Goal: Task Accomplishment & Management: Use online tool/utility

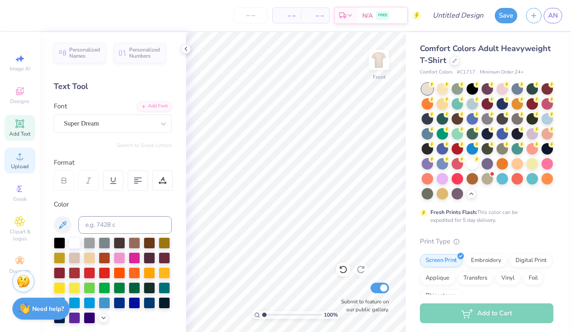
click at [19, 158] on circle at bounding box center [19, 159] width 5 height 5
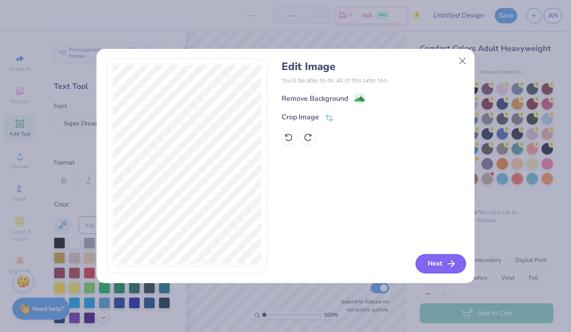
click at [446, 262] on icon "button" at bounding box center [451, 264] width 11 height 11
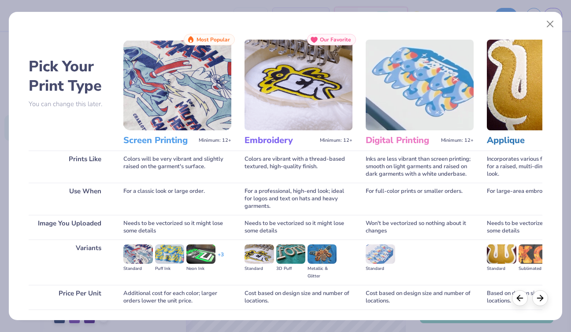
scroll to position [63, 0]
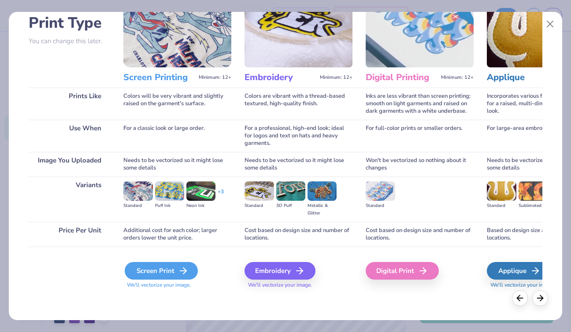
click at [161, 268] on div "Screen Print" at bounding box center [161, 271] width 73 height 18
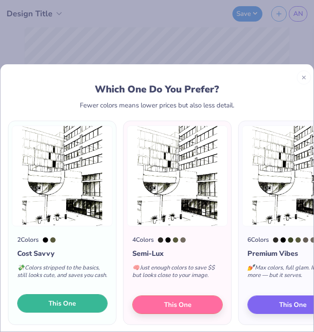
click at [65, 304] on span "This One" at bounding box center [61, 304] width 27 height 10
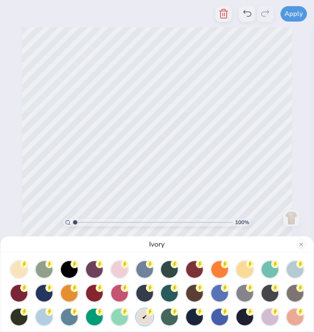
click at [267, 125] on div at bounding box center [157, 166] width 314 height 332
click at [39, 183] on div "Ivory" at bounding box center [157, 166] width 314 height 332
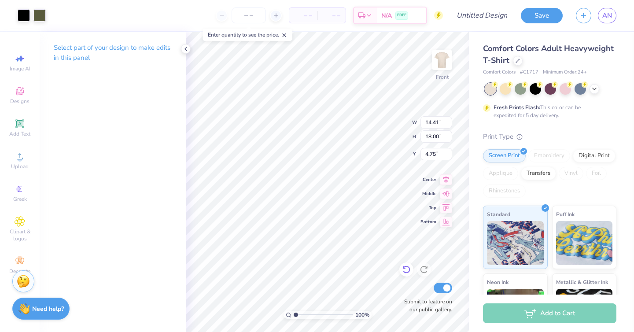
type input "12.04"
type input "15.03"
type input "7.22"
type input "11.39"
type input "14.22"
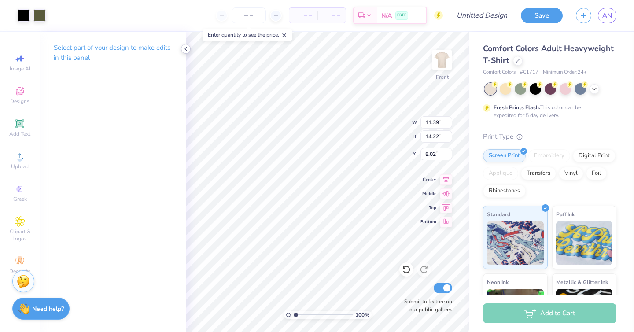
click at [82, 123] on div "Select part of your design to make edits in this panel" at bounding box center [113, 182] width 146 height 300
click at [185, 51] on icon at bounding box center [185, 48] width 7 height 7
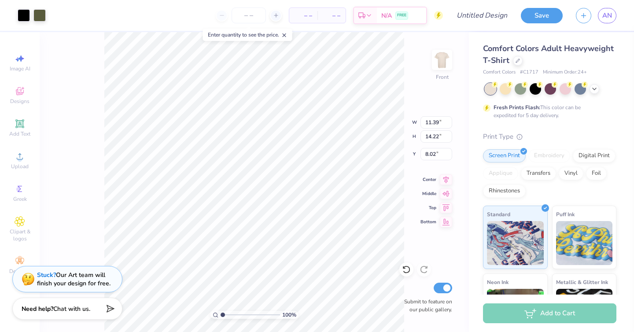
type input "6.37"
click at [13, 96] on div "Designs" at bounding box center [19, 95] width 31 height 26
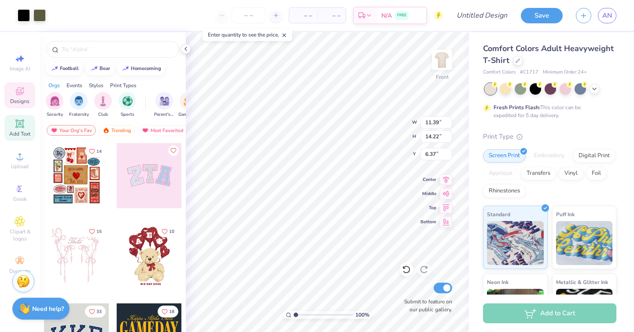
click at [23, 129] on div "Add Text" at bounding box center [19, 128] width 31 height 26
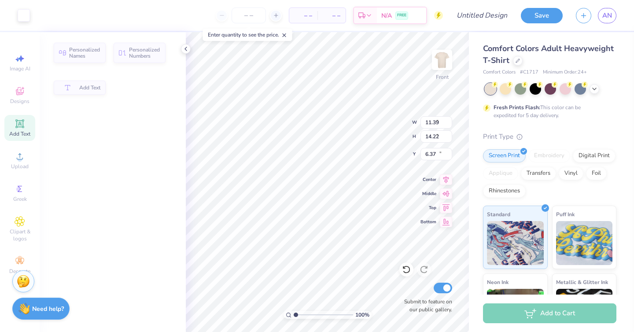
type input "5.69"
type input "1.65"
type input "12.93"
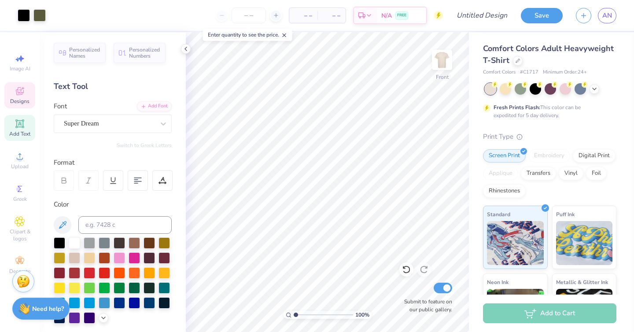
click at [14, 92] on div "Designs" at bounding box center [19, 95] width 31 height 26
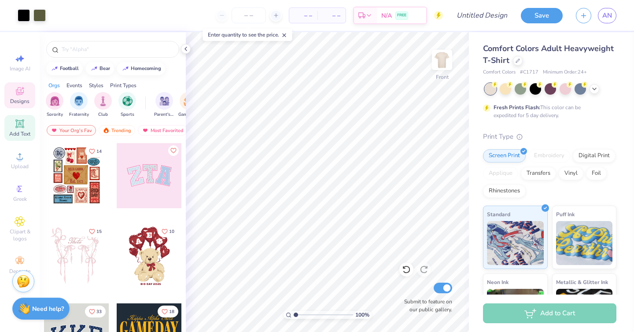
click at [11, 122] on div "Add Text" at bounding box center [19, 128] width 31 height 26
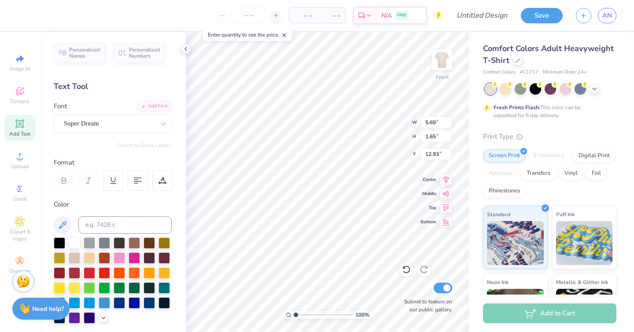
type textarea "X"
click at [190, 47] on div at bounding box center [186, 49] width 10 height 10
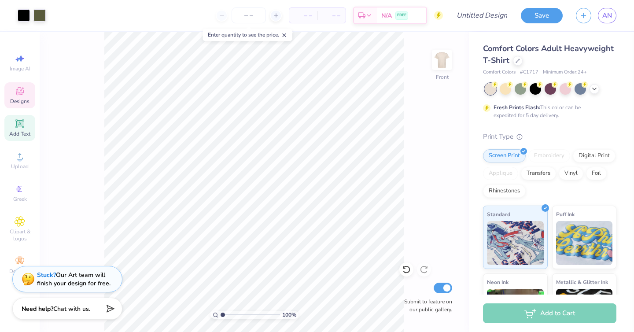
click at [11, 91] on div "Designs" at bounding box center [19, 95] width 31 height 26
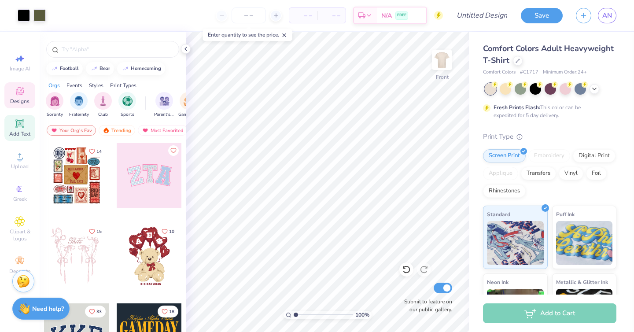
click at [15, 128] on icon at bounding box center [20, 123] width 11 height 11
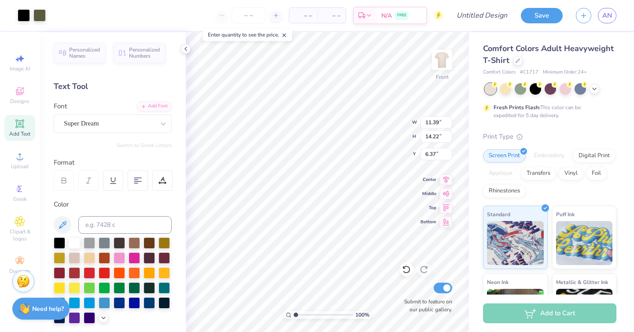
type input "11.39"
type input "14.22"
type input "6.37"
type input "5.69"
type input "1.65"
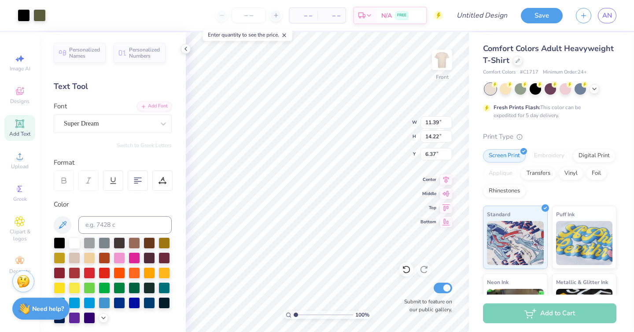
type input "12.93"
type input "11.39"
type input "14.22"
type input "6.37"
click at [81, 125] on div "Super Dream" at bounding box center [109, 124] width 93 height 14
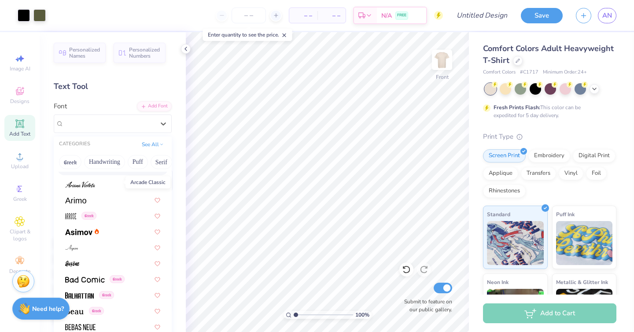
scroll to position [279, 0]
click at [84, 235] on span at bounding box center [78, 231] width 27 height 9
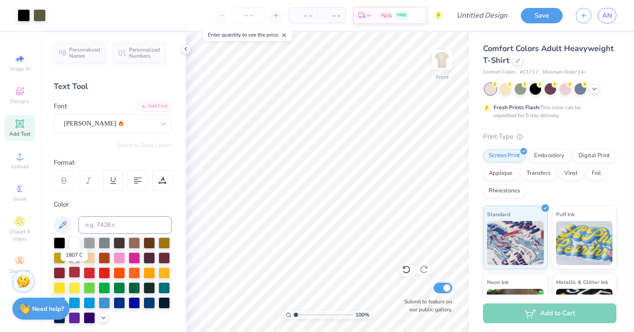
click at [74, 271] on div at bounding box center [74, 272] width 11 height 11
click at [141, 128] on div "[PERSON_NAME]" at bounding box center [109, 124] width 93 height 14
click at [140, 129] on div at bounding box center [109, 124] width 91 height 12
click at [100, 126] on div "[PERSON_NAME]" at bounding box center [109, 123] width 91 height 10
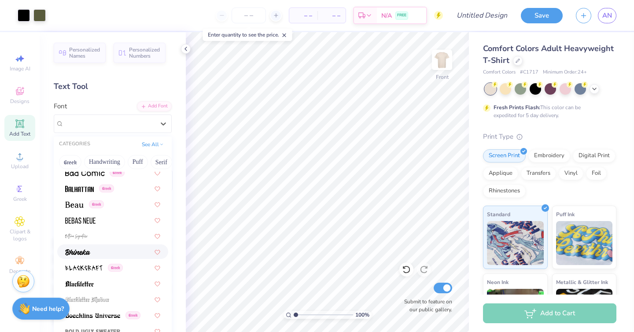
scroll to position [420, 0]
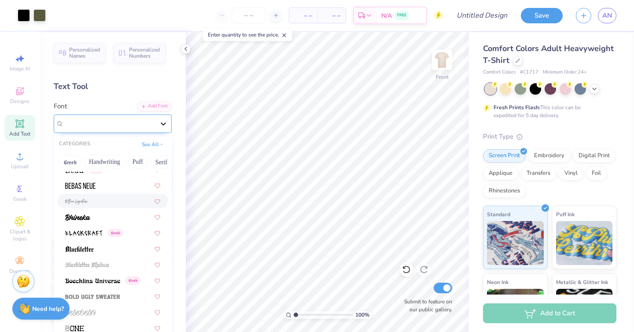
click at [164, 125] on icon at bounding box center [163, 123] width 9 height 9
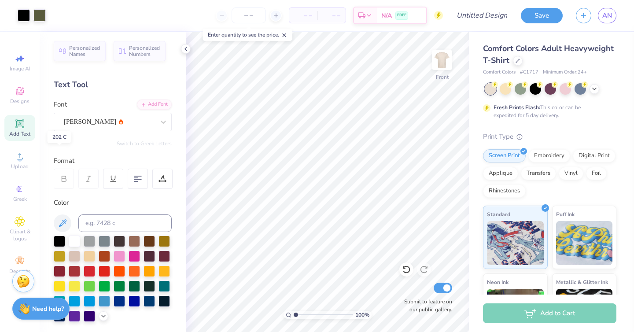
scroll to position [0, 0]
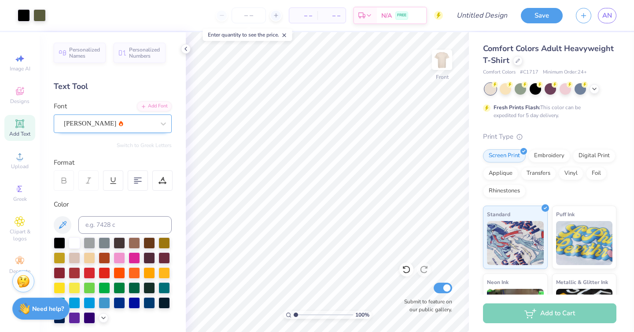
click at [92, 118] on div "Asimov" at bounding box center [109, 124] width 93 height 14
click at [118, 125] on div "Asimov" at bounding box center [109, 124] width 93 height 14
click at [112, 102] on div "Font Asimov" at bounding box center [113, 117] width 118 height 32
click at [8, 130] on div "Add Text" at bounding box center [19, 128] width 31 height 26
type textarea "AMBASSADORS"
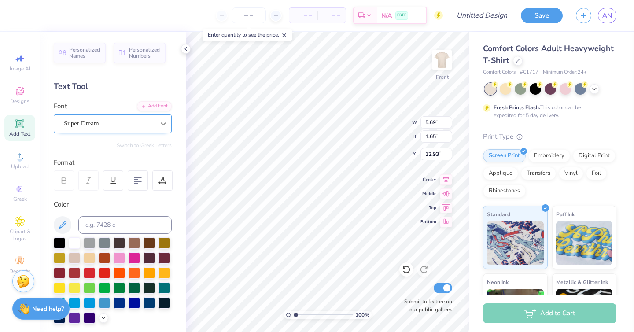
scroll to position [0, 2]
type input "11.39"
type input "14.21"
type input "6.38"
click at [71, 278] on div at bounding box center [74, 272] width 11 height 11
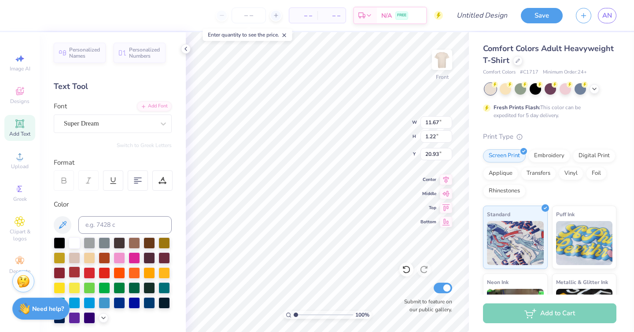
click at [75, 273] on div at bounding box center [74, 272] width 11 height 11
click at [76, 271] on div at bounding box center [74, 272] width 11 height 11
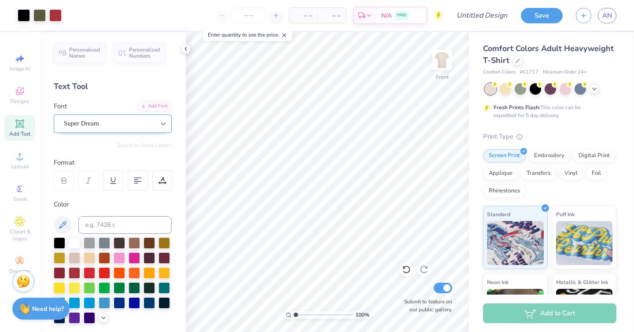
click at [122, 125] on div "Super Dream" at bounding box center [109, 124] width 93 height 14
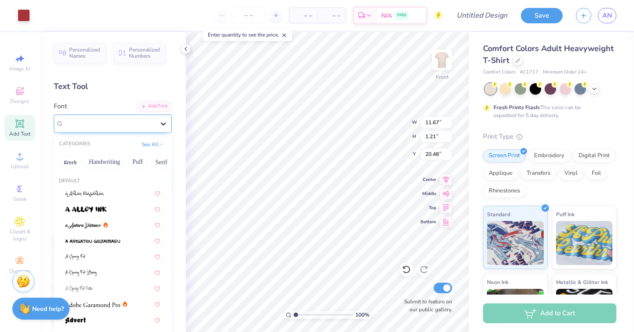
type input "20.48"
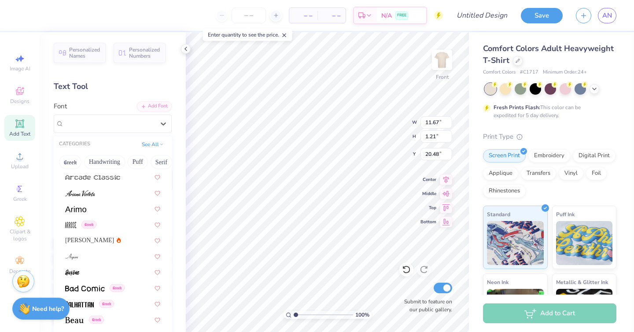
scroll to position [442, 0]
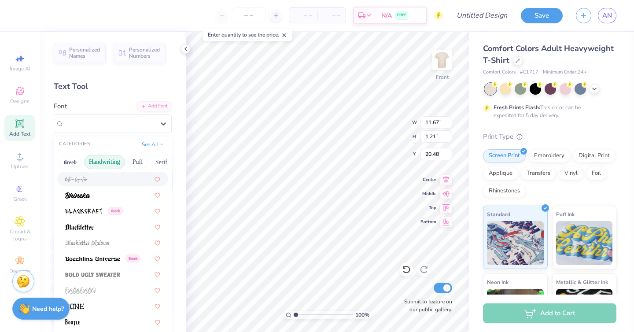
click at [103, 166] on button "Handwriting" at bounding box center [104, 162] width 41 height 14
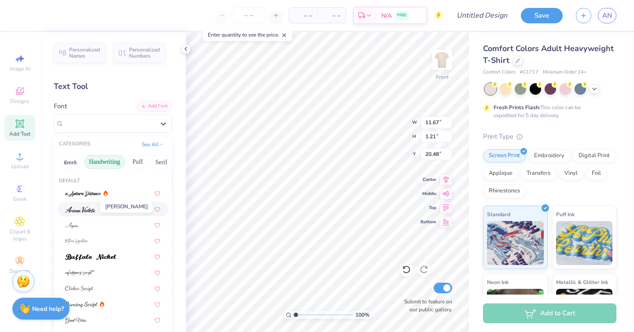
click at [86, 213] on span at bounding box center [80, 208] width 30 height 9
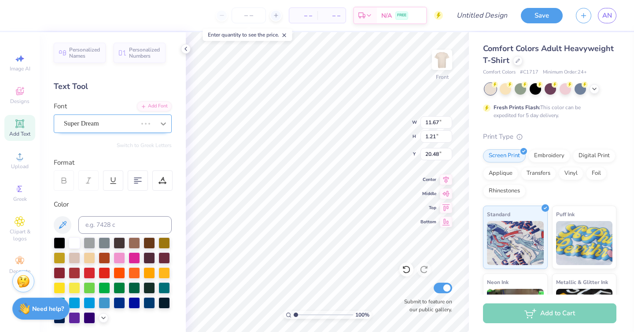
click at [133, 126] on div "Super Dream" at bounding box center [100, 124] width 75 height 14
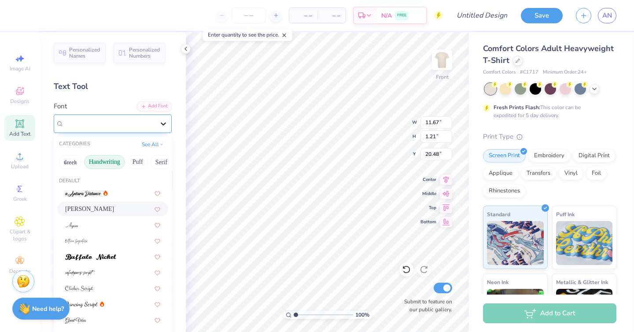
type input "11.24"
type input "1.43"
type input "20.37"
click at [160, 125] on icon at bounding box center [163, 123] width 9 height 9
click at [160, 126] on icon at bounding box center [163, 123] width 9 height 9
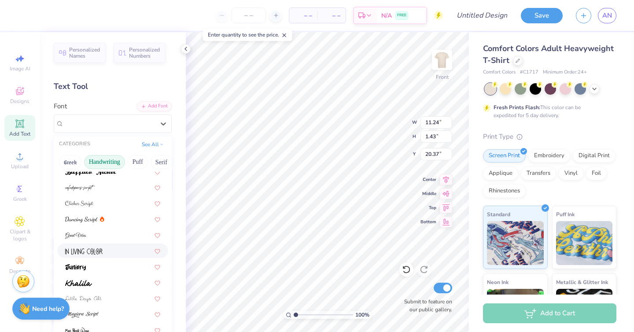
scroll to position [87, 0]
click at [93, 236] on div at bounding box center [112, 233] width 95 height 9
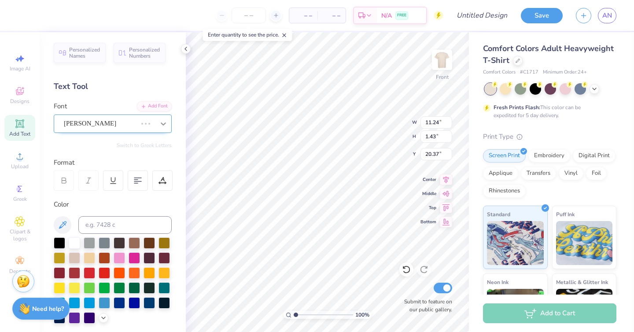
click at [138, 126] on div "Ariana Violeta" at bounding box center [100, 124] width 75 height 14
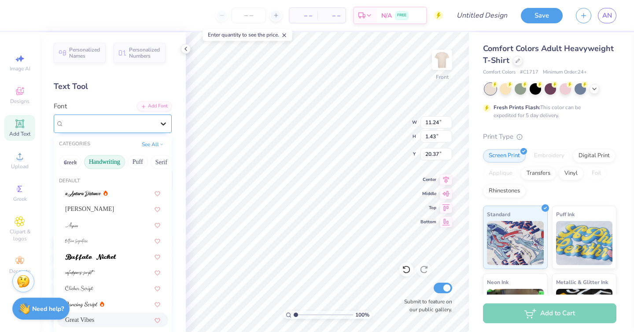
type input "14.53"
type input "1.35"
type input "20.41"
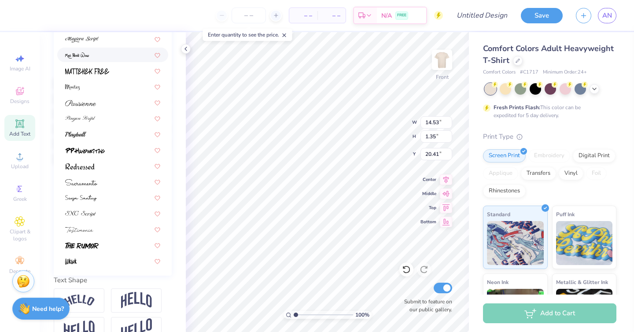
scroll to position [159, 0]
click at [98, 185] on div at bounding box center [112, 182] width 95 height 9
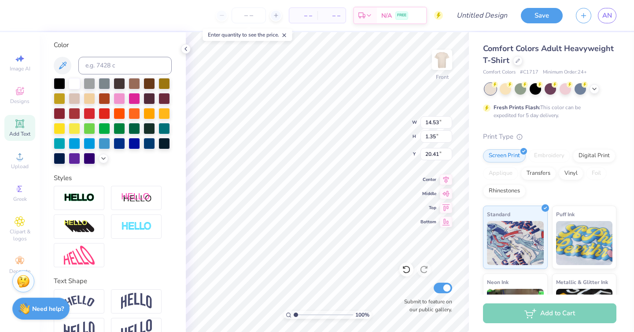
scroll to position [127, 0]
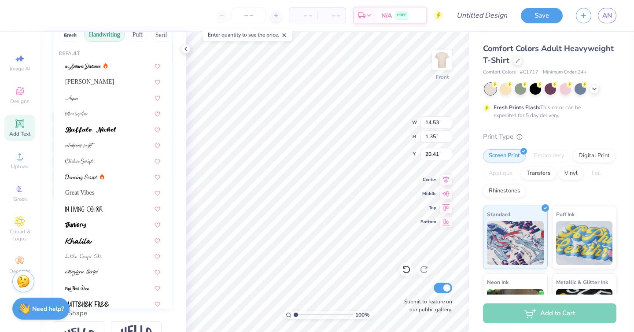
type input "1.03"
type input "20.57"
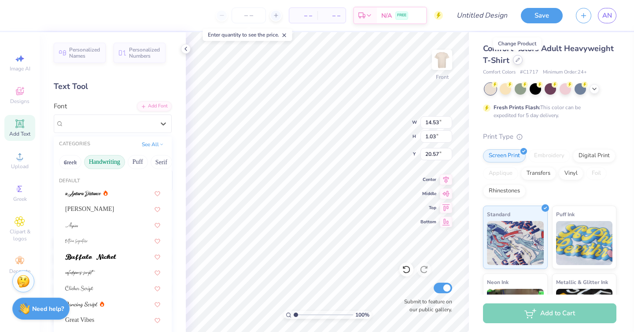
click at [518, 57] on div at bounding box center [518, 60] width 10 height 10
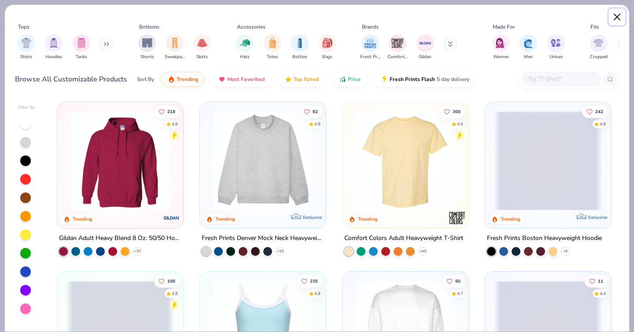
click at [614, 17] on button "Close" at bounding box center [617, 17] width 17 height 17
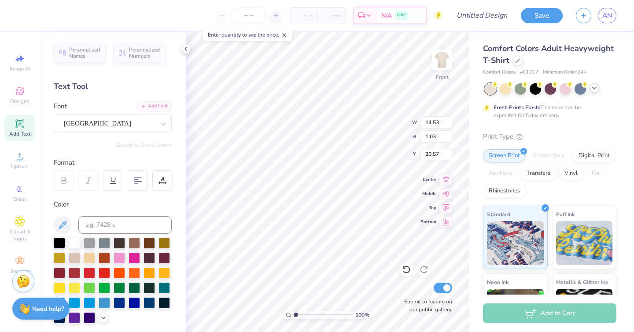
click at [593, 88] on icon at bounding box center [594, 88] width 7 height 7
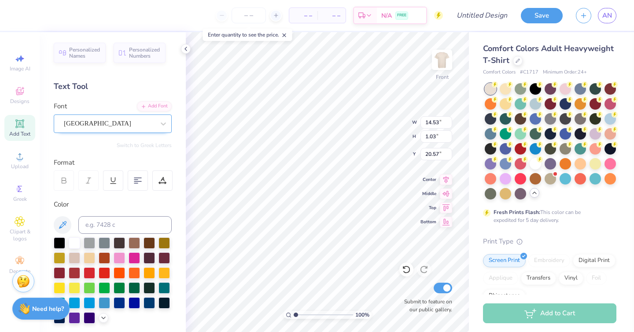
click at [116, 128] on div "Sacramento" at bounding box center [109, 124] width 93 height 14
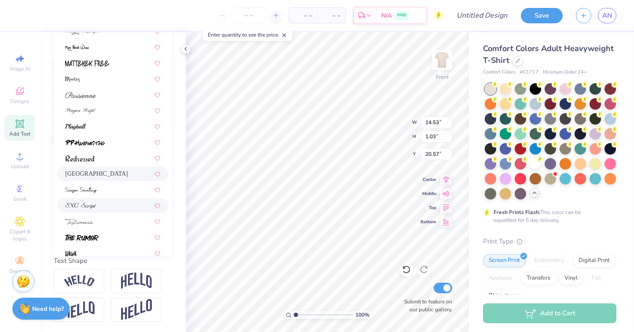
scroll to position [200, 0]
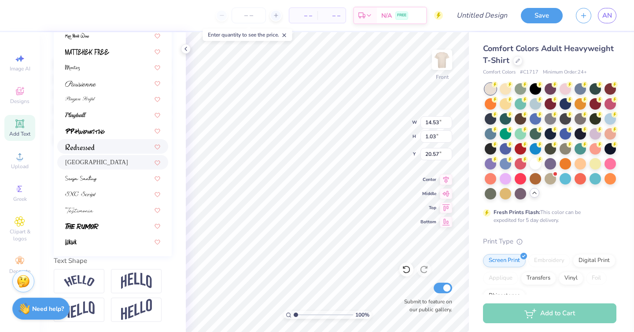
click at [90, 148] on img at bounding box center [80, 147] width 30 height 6
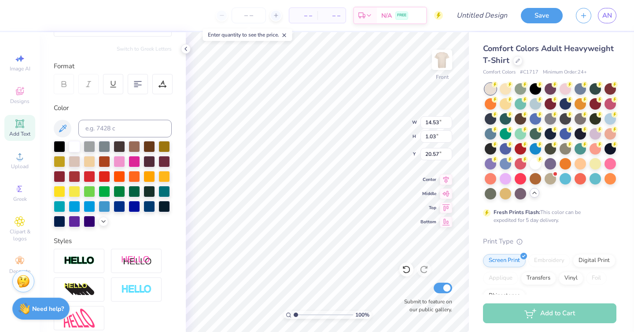
scroll to position [85, 0]
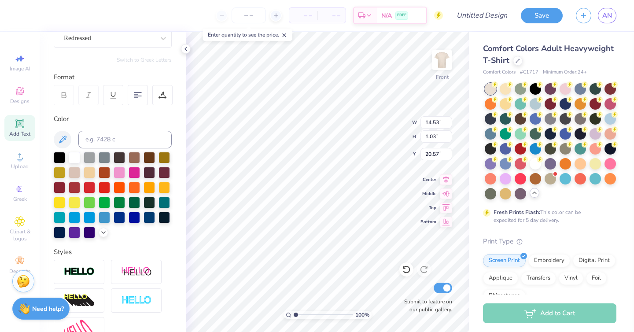
type input "9.43"
type input "1.05"
type input "20.56"
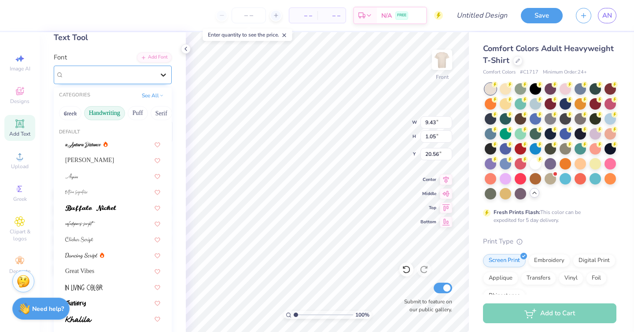
click at [163, 76] on icon at bounding box center [163, 75] width 5 height 3
click at [82, 113] on button "Bold" at bounding box center [88, 113] width 22 height 14
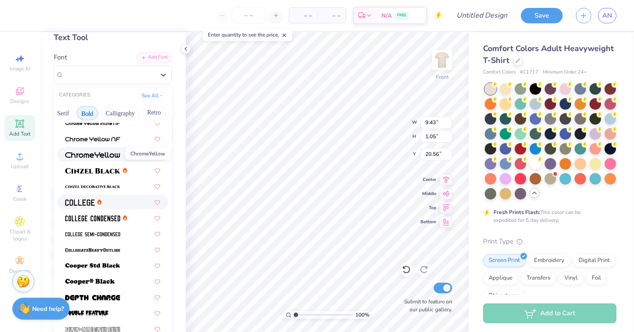
scroll to position [22, 0]
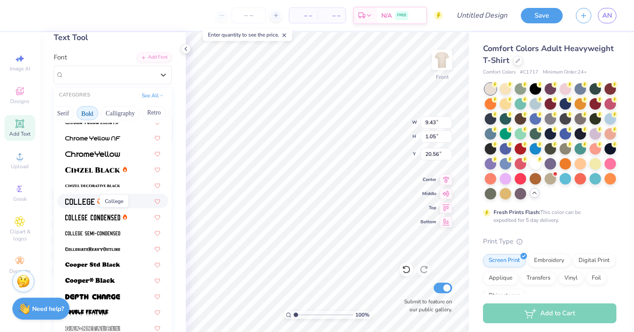
click at [74, 202] on img at bounding box center [80, 202] width 30 height 6
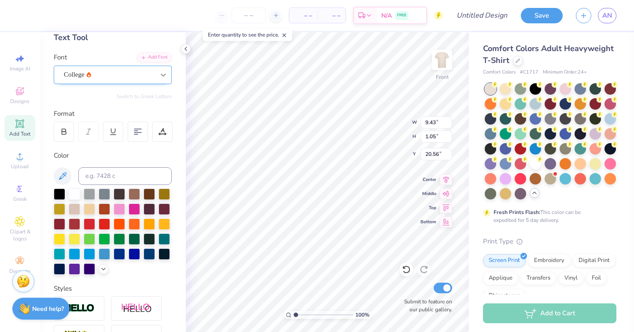
type input "7.95"
type input "0.91"
type input "20.63"
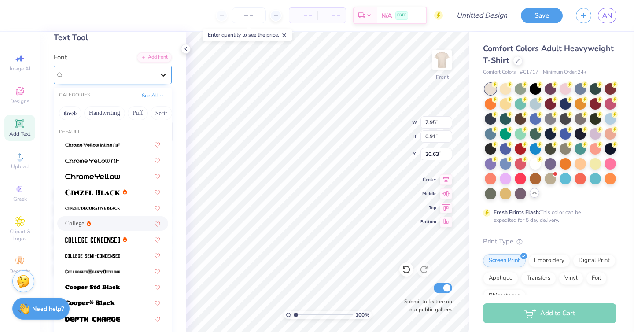
click at [157, 75] on div at bounding box center [163, 75] width 16 height 16
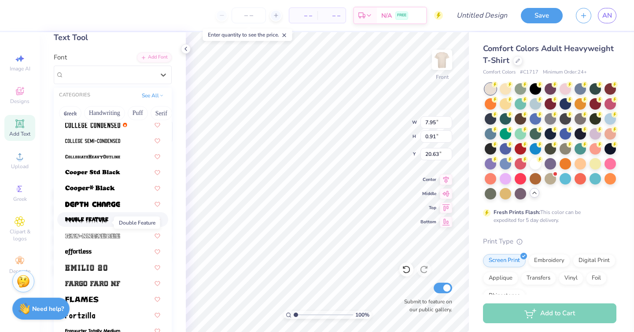
scroll to position [118, 0]
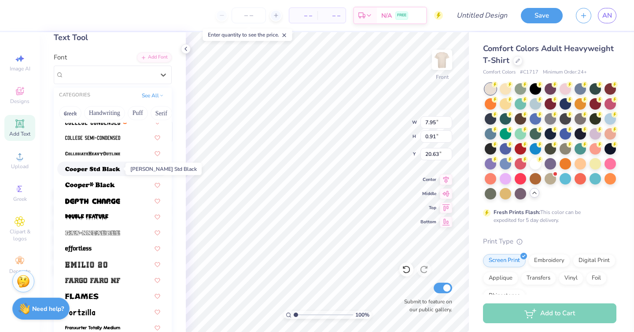
click at [93, 170] on img at bounding box center [92, 170] width 55 height 6
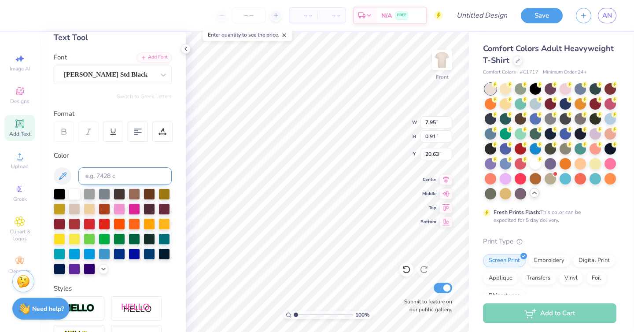
type input "11.63"
type input "0.98"
type input "20.60"
type textarea "CNHC AMBASSADORS"
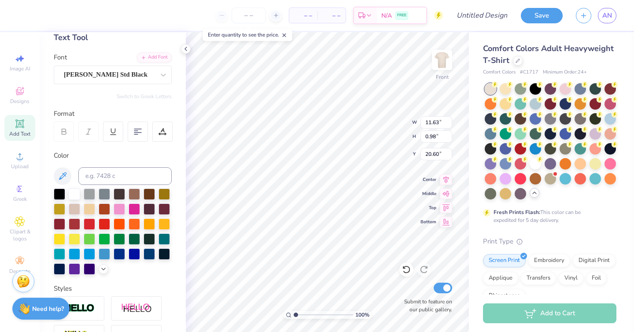
type input "2.56"
type input "19.30"
type input "12.26"
type input "2.70"
type input "18.89"
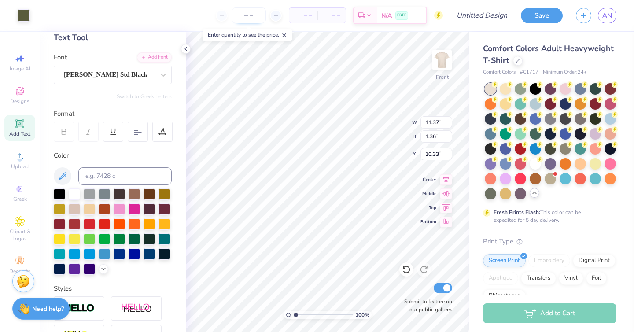
click at [370, 120] on div "100 % Front W 11.37 11.37 " H 1.36 1.36 " Y 10.33 10.33 " Center Middle Top Bot…" at bounding box center [327, 182] width 283 height 300
type input "3.60"
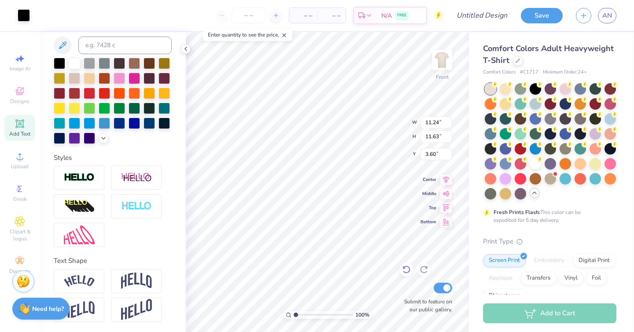
click at [406, 267] on icon at bounding box center [406, 269] width 9 height 9
click at [407, 269] on icon at bounding box center [406, 269] width 9 height 9
type input "12.26"
type input "2.70"
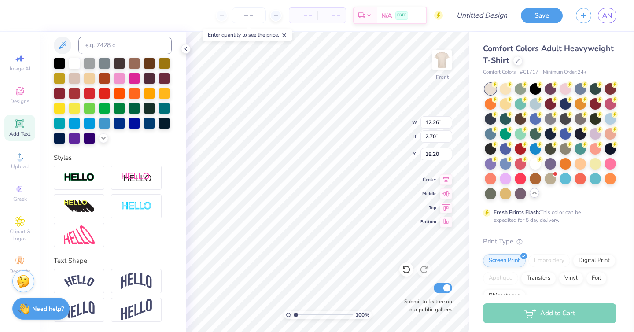
type input "4.28"
type input "7.55"
type input "12.00"
type input "14.99"
type input "7.62"
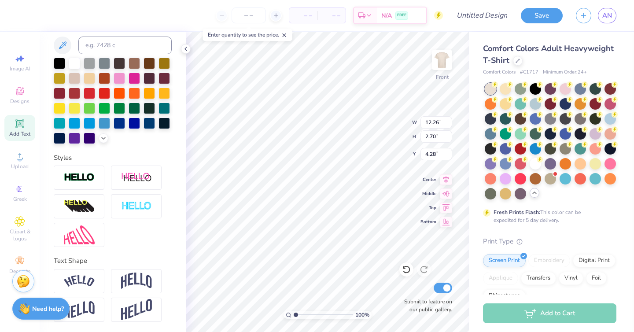
scroll to position [0, 0]
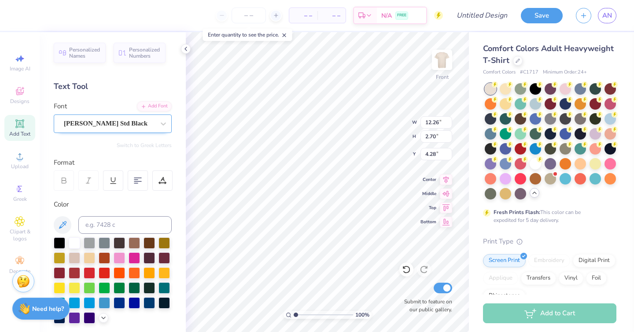
click at [130, 123] on div "Cooper Std Black" at bounding box center [109, 124] width 93 height 14
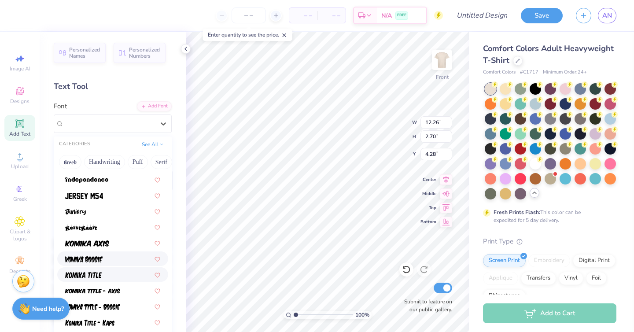
scroll to position [490, 0]
click at [91, 241] on img at bounding box center [87, 243] width 44 height 6
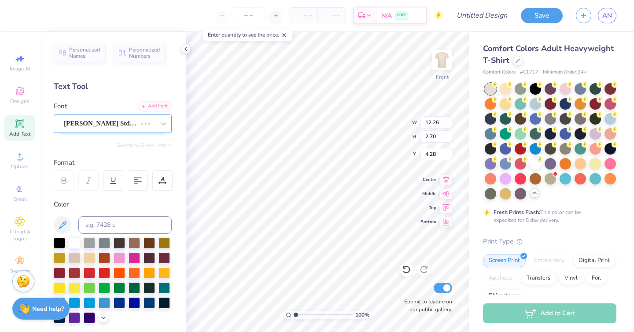
click at [129, 125] on div "Cooper Std Black" at bounding box center [100, 124] width 75 height 14
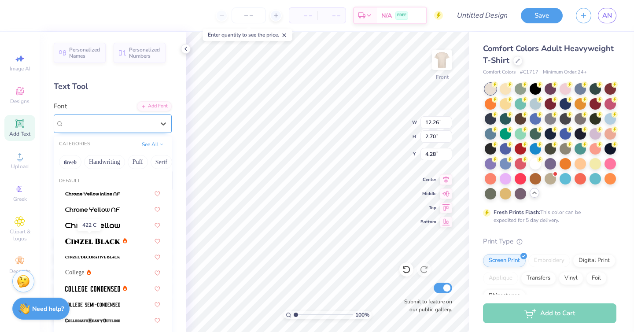
type input "10.90"
type input "2.94"
type input "4.16"
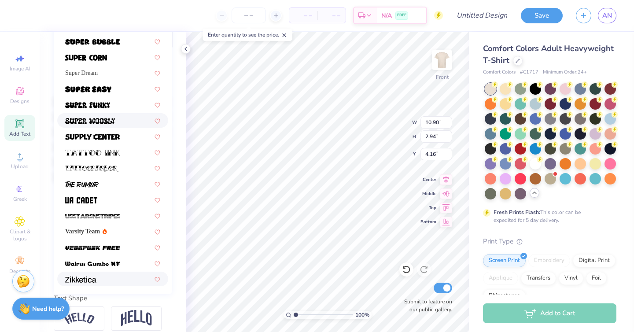
scroll to position [143, 0]
click at [93, 182] on img at bounding box center [81, 184] width 33 height 6
click at [161, 67] on div "Color" at bounding box center [113, 62] width 118 height 10
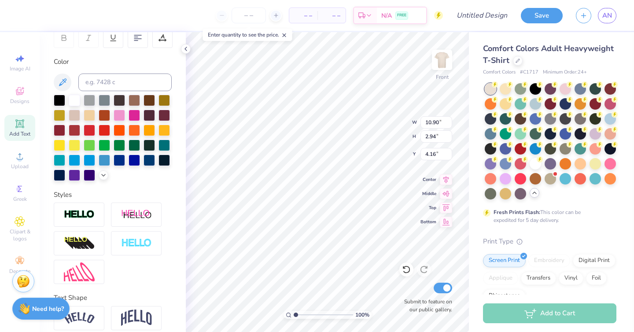
type input "8.30"
type input "2.98"
type input "4.15"
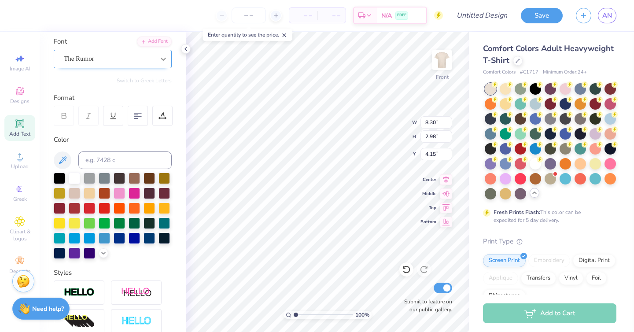
click at [160, 60] on icon at bounding box center [163, 59] width 9 height 9
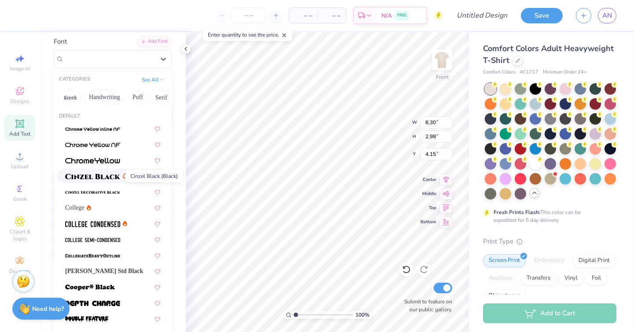
click at [101, 174] on img at bounding box center [92, 177] width 55 height 6
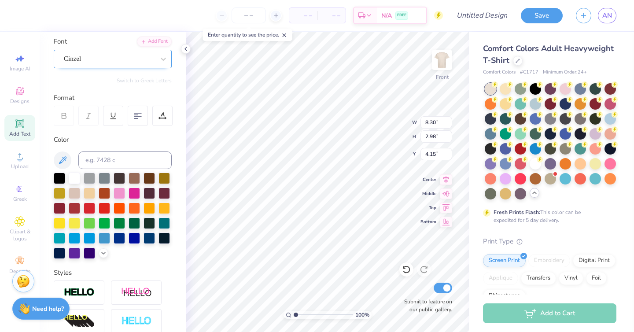
type input "11.64"
type input "2.71"
type input "4.28"
type input "11.99"
type input "14.35"
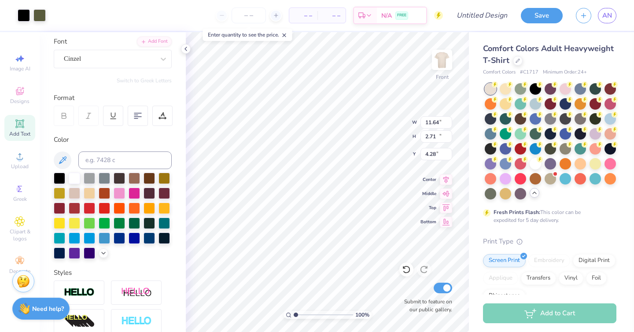
type input "7.63"
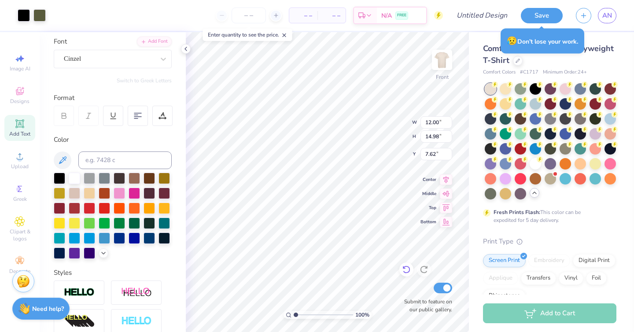
type input "11.64"
type input "2.71"
type input "4.28"
click at [475, 17] on input "Design Title" at bounding box center [492, 16] width 43 height 18
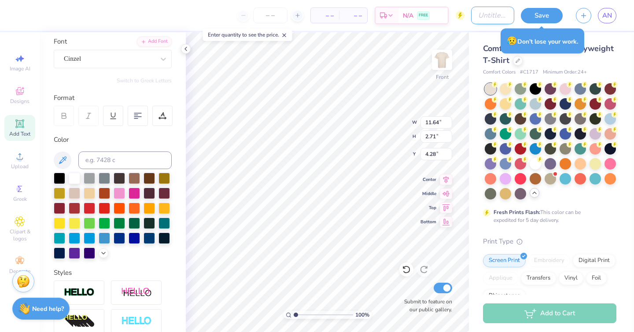
click at [471, 15] on input "Design Title" at bounding box center [492, 16] width 43 height 18
click at [471, 16] on input "Design Title" at bounding box center [492, 16] width 43 height 18
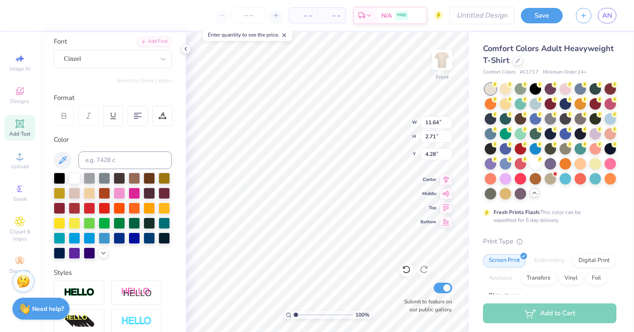
click at [469, 16] on div "– – Per Item – – Total Est. Delivery N/A FREE Design Title Save AN" at bounding box center [317, 15] width 634 height 31
click at [471, 16] on input "Design Title" at bounding box center [492, 16] width 43 height 18
type input "AmbassaShirt"
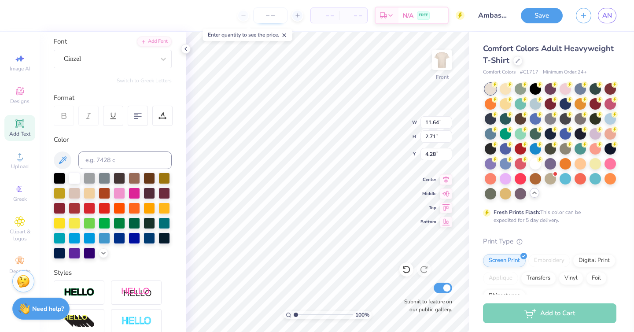
click at [242, 15] on div at bounding box center [270, 15] width 66 height 16
click at [242, 14] on div at bounding box center [270, 15] width 66 height 16
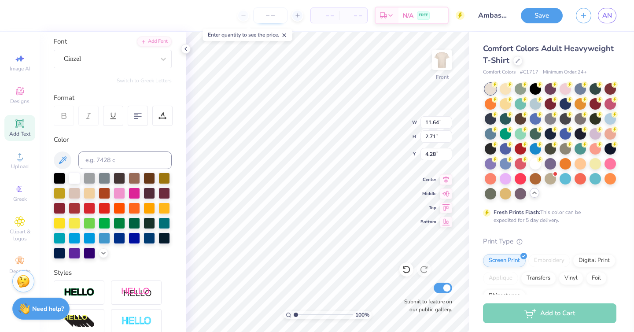
click at [266, 15] on input "number" at bounding box center [270, 15] width 34 height 16
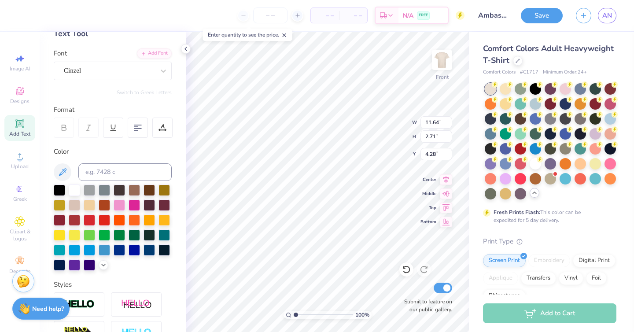
click at [270, 14] on input "number" at bounding box center [270, 15] width 34 height 16
click at [285, 35] on icon at bounding box center [284, 35] width 6 height 6
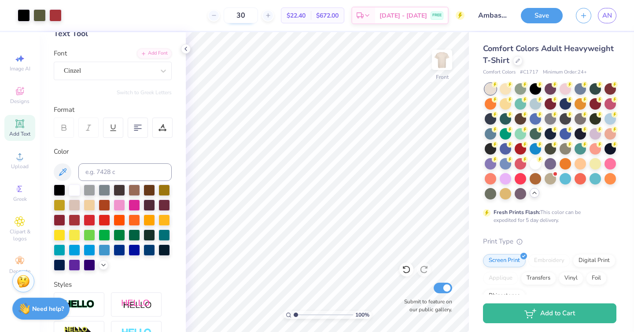
click at [258, 15] on input "30" at bounding box center [241, 15] width 34 height 16
type input "35"
type input "4.92"
type input "14.34"
type input "4.92"
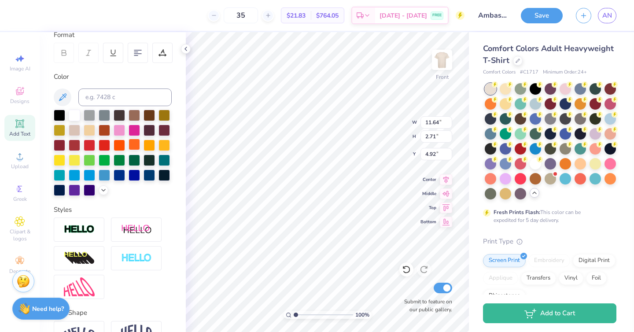
scroll to position [180, 0]
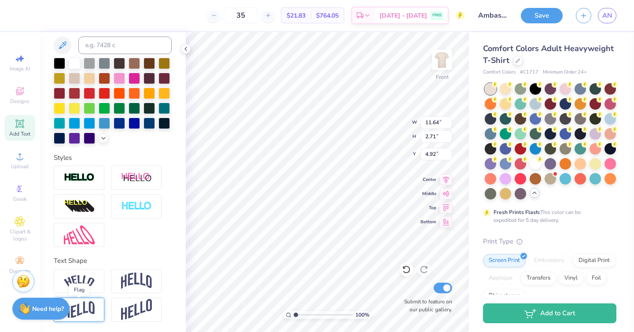
click at [81, 310] on img at bounding box center [79, 309] width 31 height 17
type input "3.15"
type input "4.69"
click at [127, 282] on img at bounding box center [136, 281] width 31 height 17
type input "4.95"
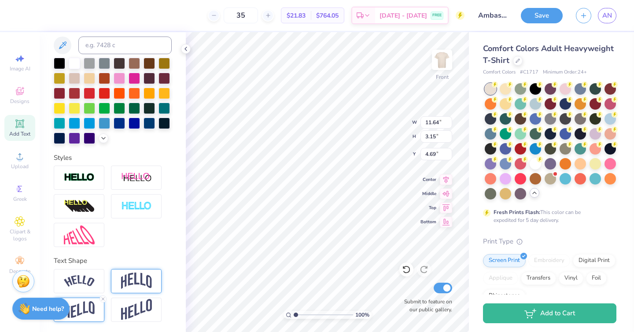
type input "3.79"
click at [86, 279] on img at bounding box center [79, 281] width 31 height 12
click at [133, 314] on div "Direction Horizontal Vertical Bend 0.50" at bounding box center [113, 323] width 118 height 43
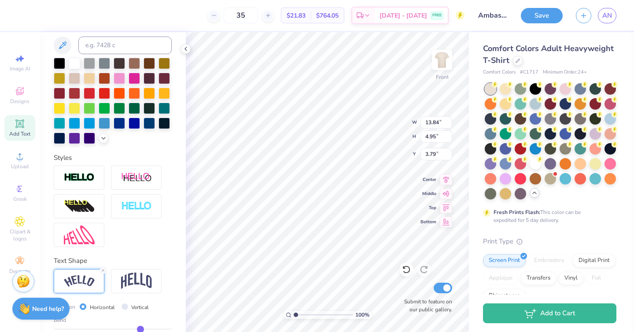
type input "13.84"
type input "4.22"
type input "4.16"
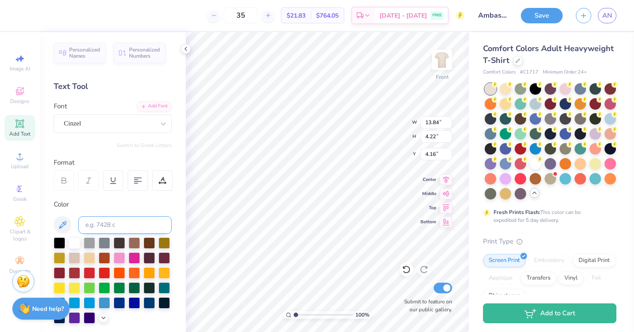
scroll to position [231, 0]
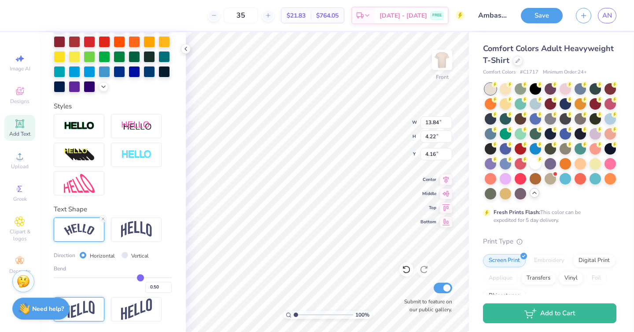
click at [90, 309] on img at bounding box center [79, 309] width 31 height 17
click at [104, 218] on div "Direction Horizontal Vertical Bend 0.50" at bounding box center [113, 270] width 118 height 104
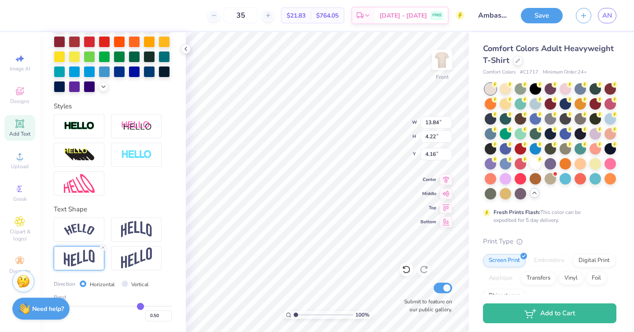
type input "11.64"
type input "3.15"
type input "4.69"
click at [104, 245] on icon at bounding box center [102, 247] width 5 height 5
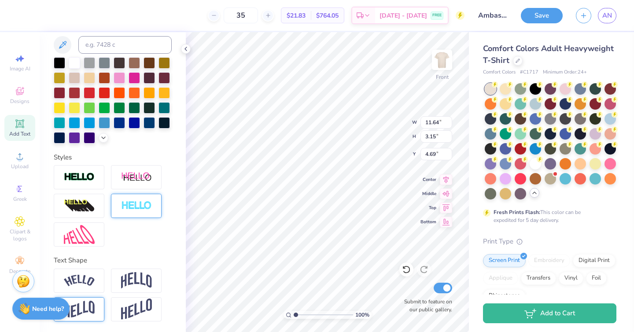
type input "2.71"
type input "4.92"
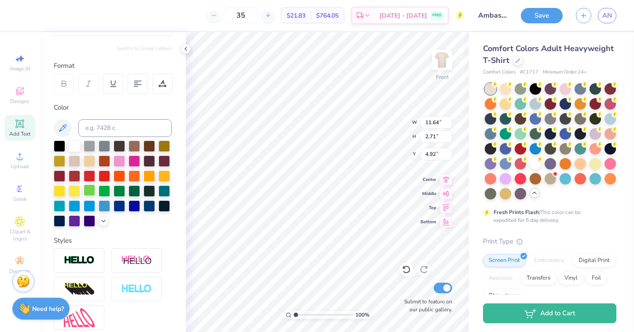
scroll to position [0, 0]
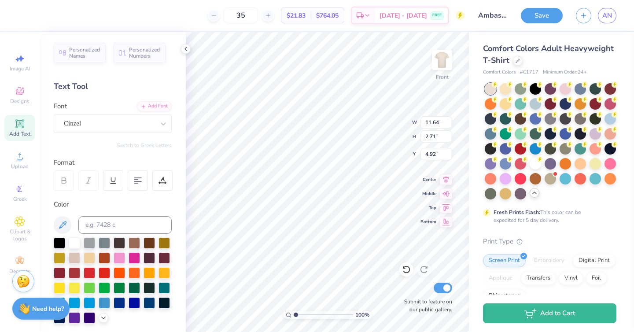
click at [113, 113] on div "Font Cinzel" at bounding box center [113, 117] width 118 height 32
click at [111, 119] on div "Cinzel" at bounding box center [109, 124] width 93 height 14
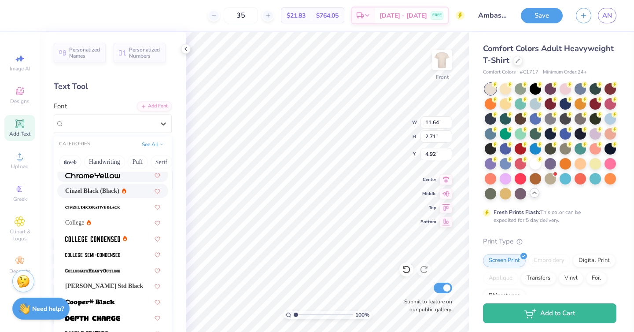
scroll to position [54, 0]
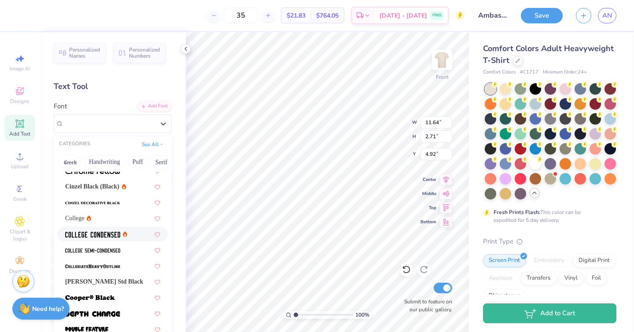
click at [74, 233] on img at bounding box center [92, 235] width 55 height 6
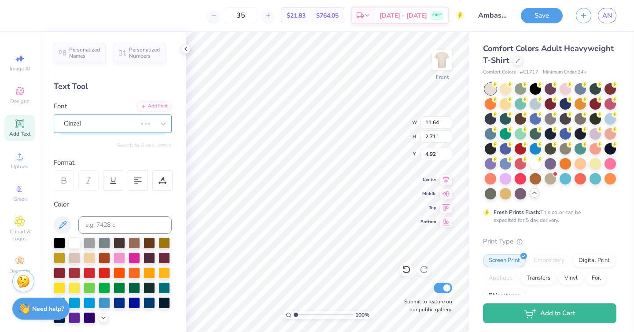
click at [138, 120] on div "Cinzel" at bounding box center [100, 124] width 75 height 14
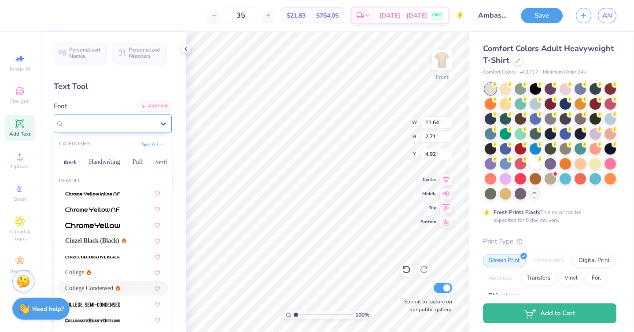
type input "6.89"
type input "2.63"
type input "4.95"
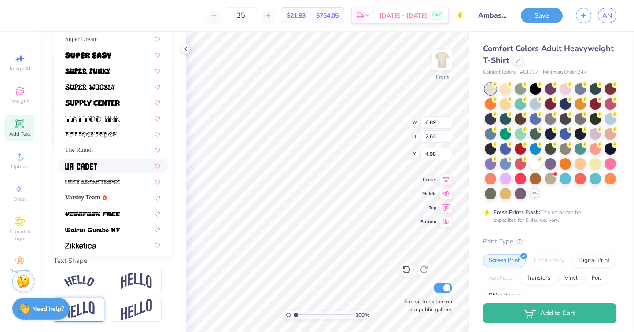
scroll to position [961, 0]
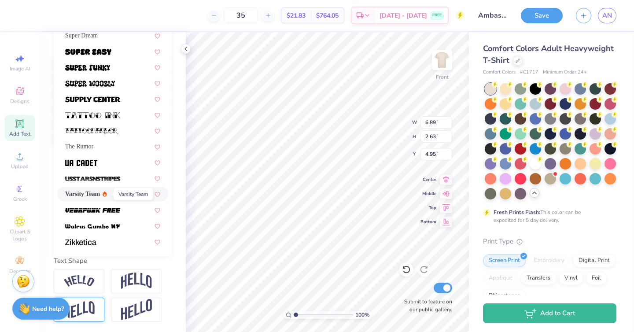
click at [100, 195] on span "Varsity Team" at bounding box center [82, 193] width 35 height 9
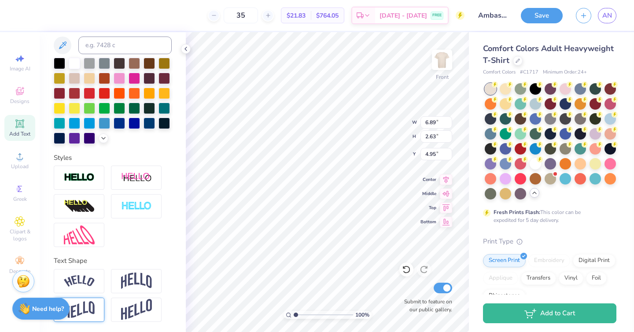
type input "9.08"
type input "2.65"
type input "4.94"
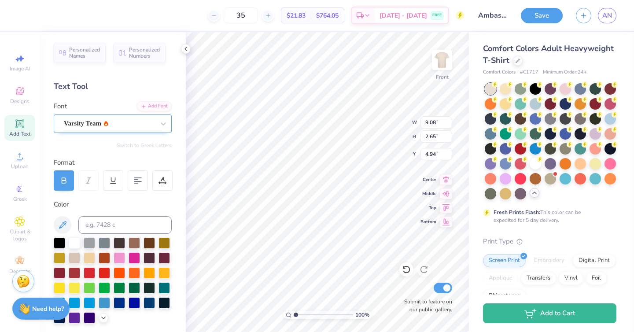
click at [133, 126] on div "Varsity Team" at bounding box center [109, 124] width 93 height 14
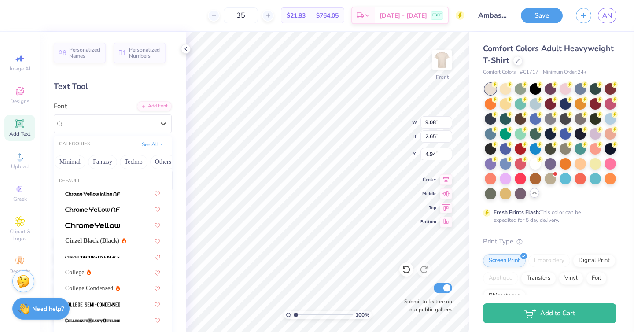
scroll to position [0, 267]
click at [150, 160] on button "Others" at bounding box center [154, 162] width 26 height 14
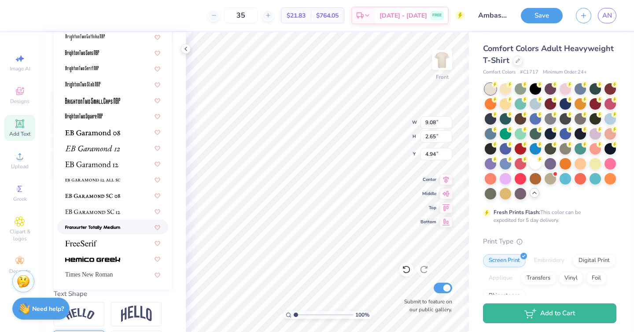
scroll to position [166, 0]
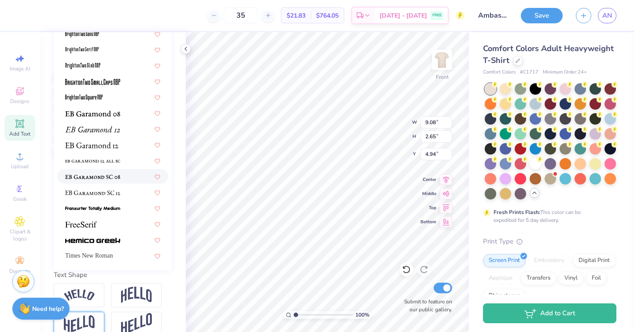
click at [95, 179] on img at bounding box center [92, 177] width 55 height 6
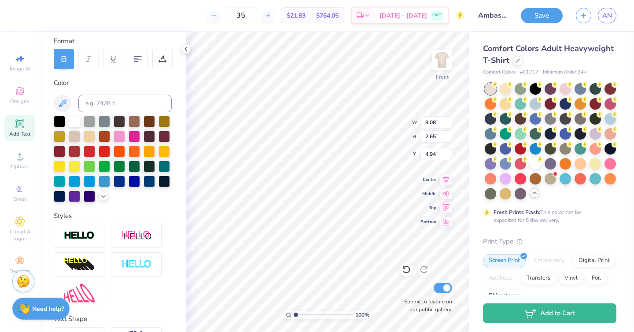
scroll to position [0, 0]
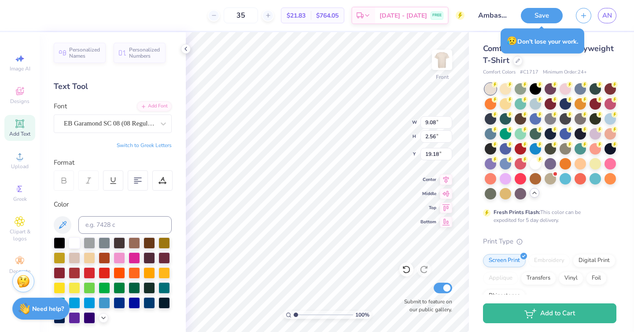
type input "11.98"
type input "14.79"
type input "7.62"
type input "5.31"
type input "4.76"
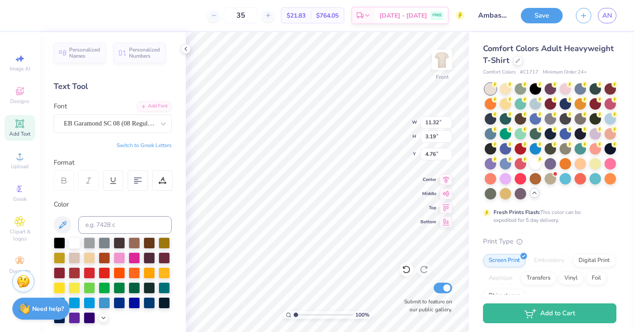
type input "11.32"
type input "3.19"
type input "4.44"
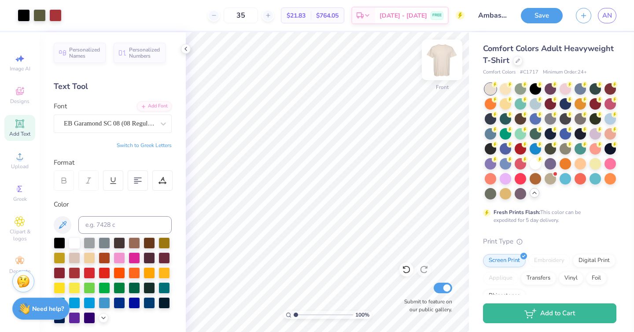
click at [435, 59] on img at bounding box center [442, 59] width 35 height 35
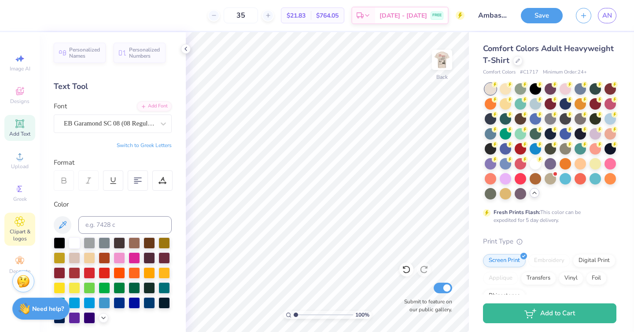
click at [12, 225] on div "Clipart & logos" at bounding box center [19, 229] width 31 height 33
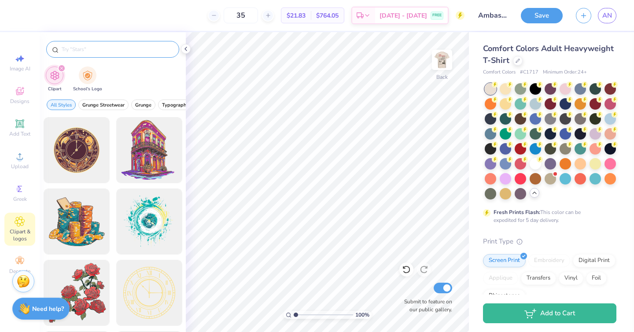
click at [87, 52] on input "text" at bounding box center [117, 49] width 113 height 9
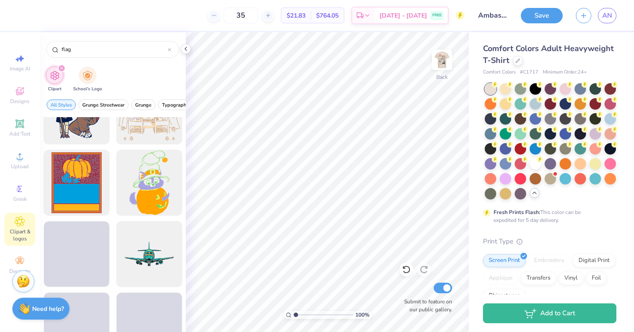
scroll to position [11814, 0]
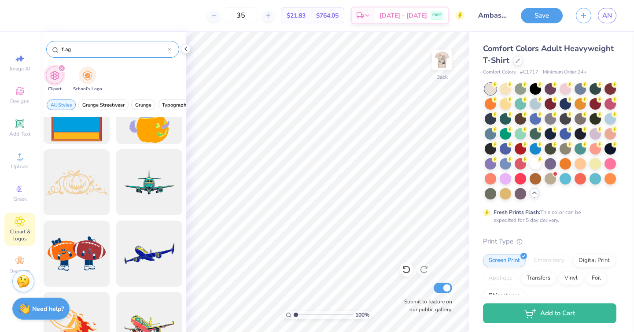
click at [91, 42] on div "flag" at bounding box center [112, 49] width 133 height 17
click at [78, 50] on input "flag" at bounding box center [114, 49] width 107 height 9
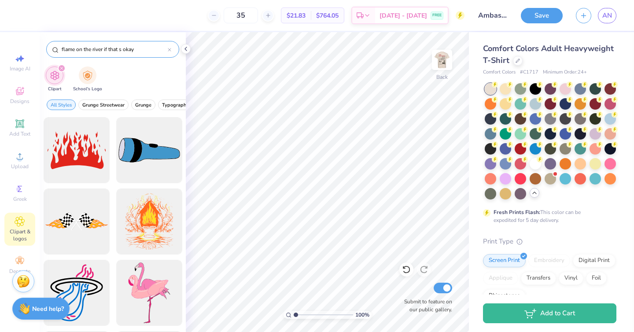
type input "flame on the river if that s okay"
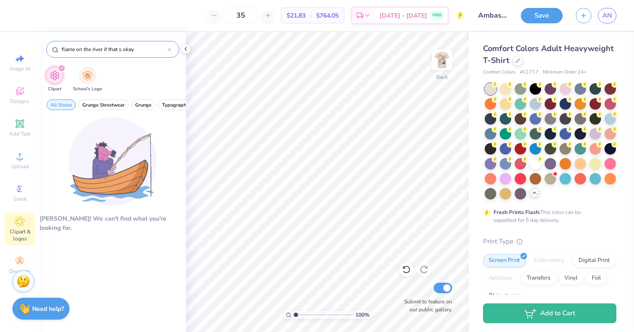
click at [153, 51] on input "flame on the river if that s okay" at bounding box center [114, 49] width 107 height 9
click at [170, 49] on icon at bounding box center [169, 49] width 3 height 3
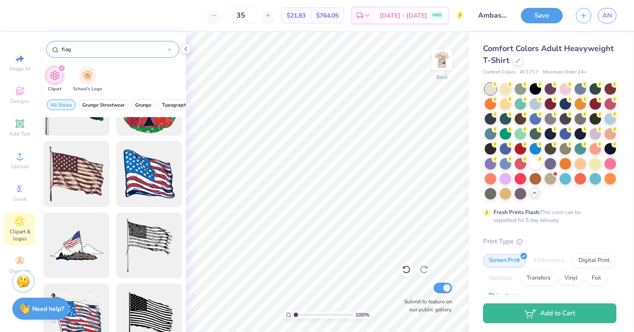
scroll to position [2508, 0]
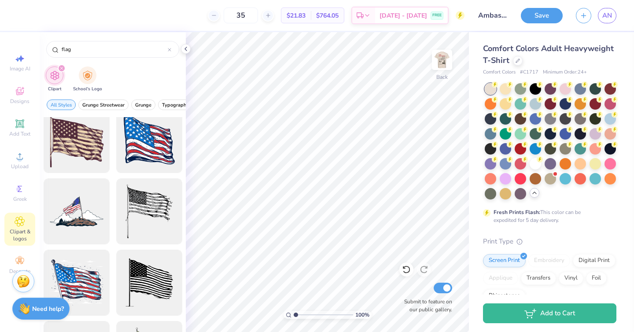
drag, startPoint x: 77, startPoint y: 49, endPoint x: 30, endPoint y: 41, distance: 48.2
click at [30, 41] on div "35 $21.83 Per Item $764.05 Total Est. Delivery Sep 13 - 16 FREE Design Title Am…" at bounding box center [317, 166] width 634 height 332
type input "pineapple"
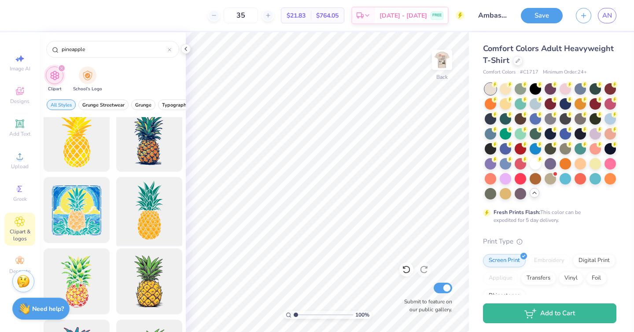
scroll to position [116, 0]
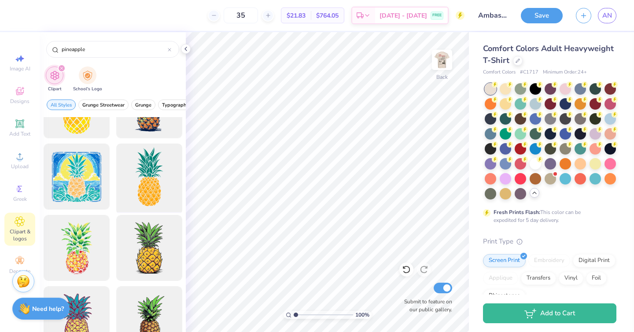
click at [156, 188] on div at bounding box center [149, 177] width 73 height 73
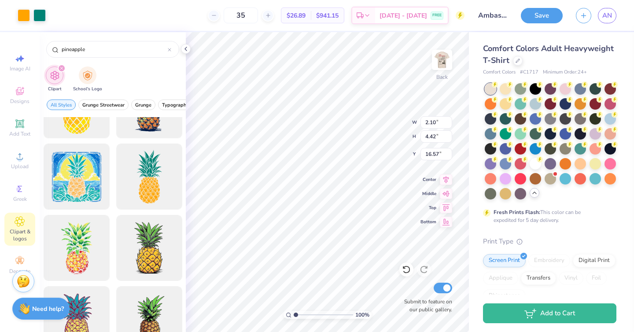
type input "2.10"
type input "4.42"
type input "1.70"
type input "1.66"
type input "3.50"
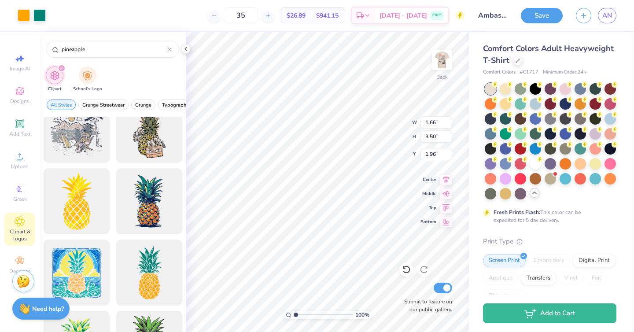
scroll to position [21, 0]
type input "3.00"
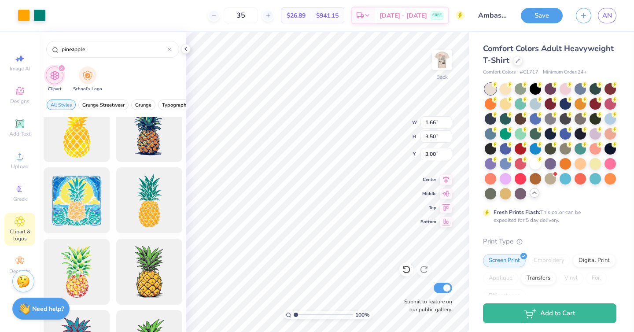
scroll to position [48, 0]
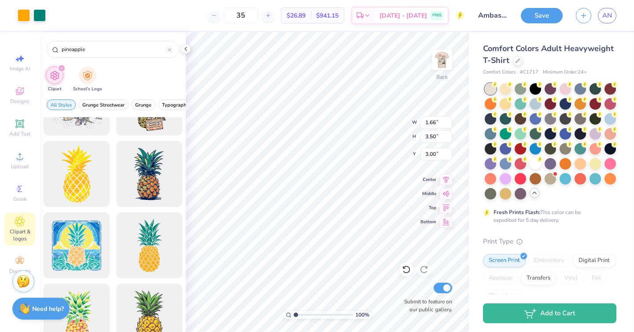
drag, startPoint x: 102, startPoint y: 48, endPoint x: 43, endPoint y: 45, distance: 59.1
click at [43, 45] on div "pineapple" at bounding box center [113, 47] width 146 height 30
type input "hotel"
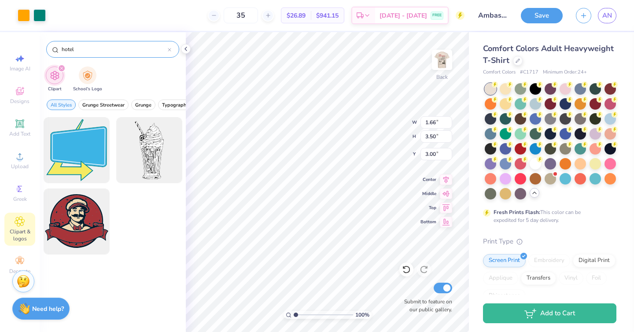
drag, startPoint x: 108, startPoint y: 43, endPoint x: 120, endPoint y: 47, distance: 12.1
click at [120, 47] on div "hotel" at bounding box center [112, 49] width 133 height 17
drag, startPoint x: 115, startPoint y: 50, endPoint x: 47, endPoint y: 45, distance: 67.6
click at [47, 45] on div "hotel" at bounding box center [112, 49] width 133 height 17
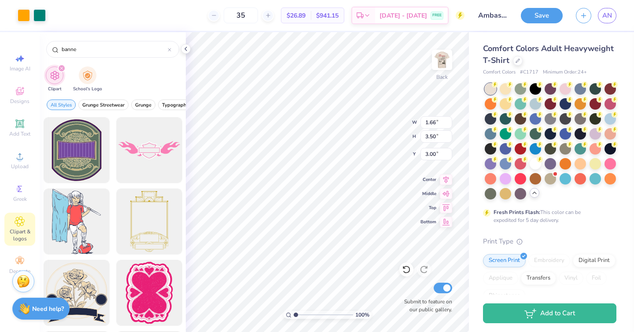
type input "banne"
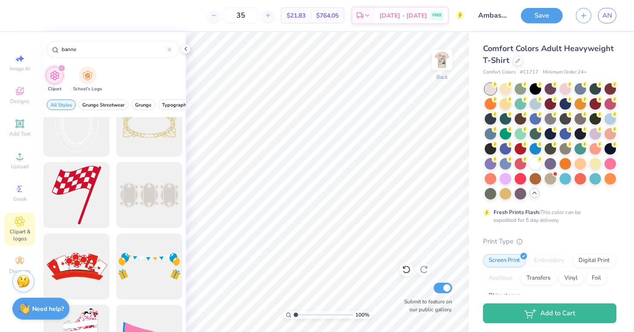
scroll to position [718, 0]
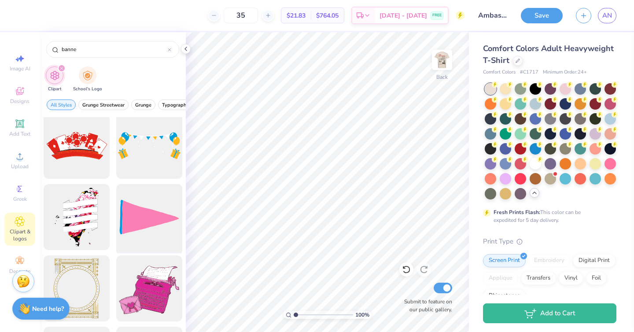
click at [124, 210] on div at bounding box center [149, 217] width 73 height 73
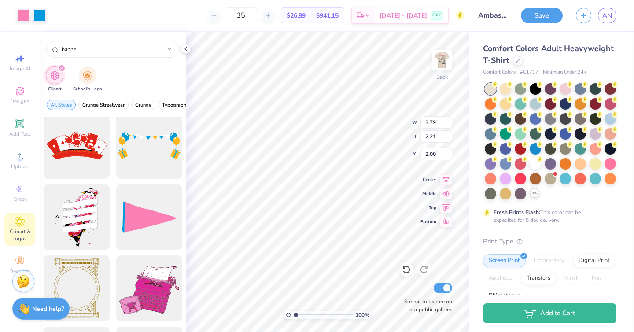
type input "3.79"
type input "2.21"
type input "2.57"
click at [22, 15] on div at bounding box center [24, 14] width 12 height 12
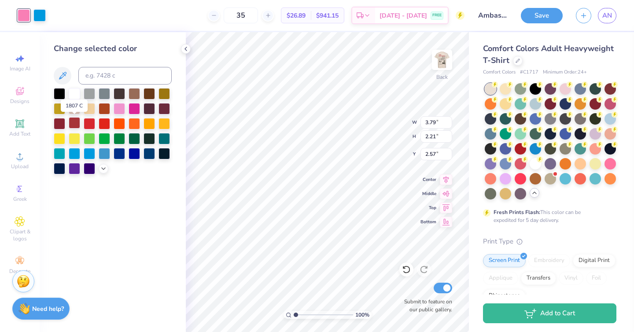
click at [73, 126] on div at bounding box center [74, 122] width 11 height 11
click at [89, 126] on div at bounding box center [89, 122] width 11 height 11
click at [37, 14] on div at bounding box center [39, 14] width 12 height 12
click at [57, 93] on div at bounding box center [59, 92] width 11 height 11
type input "2.97"
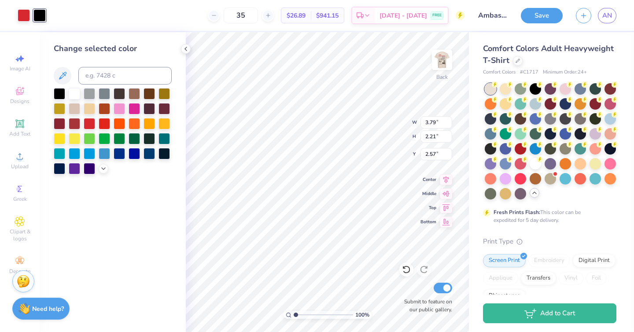
type input "1.73"
type input "3.97"
click at [440, 55] on img at bounding box center [442, 59] width 35 height 35
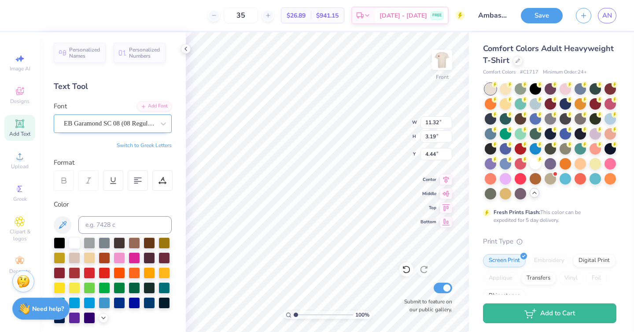
click at [152, 122] on div "EB Garamond SC 08 (08 Regular)" at bounding box center [109, 124] width 93 height 14
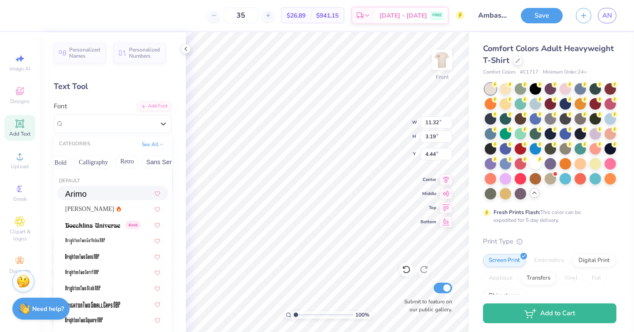
scroll to position [0, 105]
click at [90, 163] on button "Bold" at bounding box center [81, 162] width 22 height 14
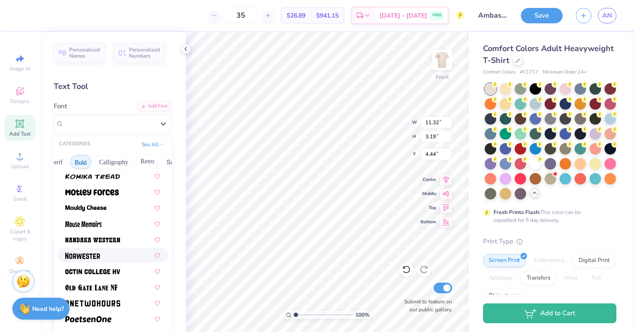
scroll to position [732, 0]
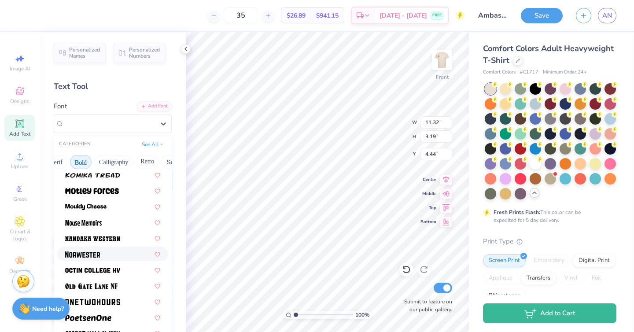
click at [112, 255] on div at bounding box center [112, 253] width 95 height 9
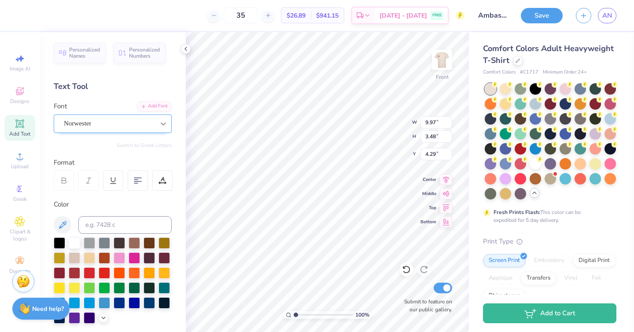
type input "9.97"
type input "3.48"
type input "4.29"
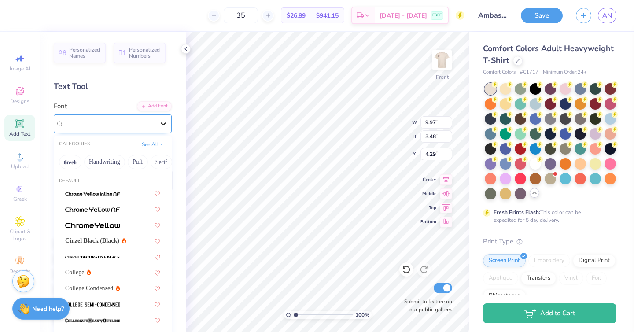
click at [162, 125] on icon at bounding box center [163, 123] width 9 height 9
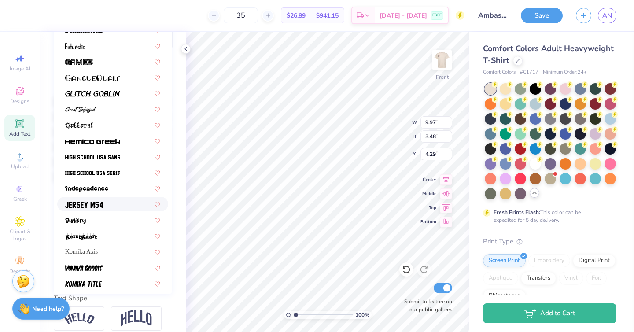
scroll to position [337, 0]
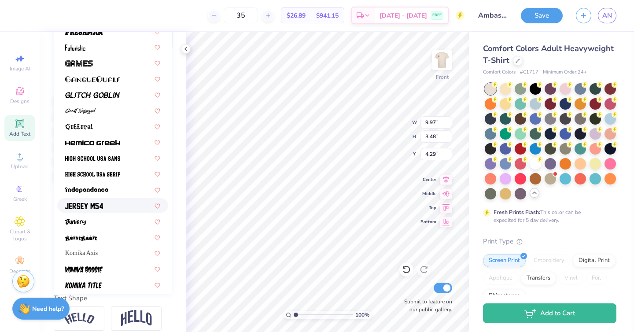
click at [105, 206] on div at bounding box center [112, 205] width 95 height 9
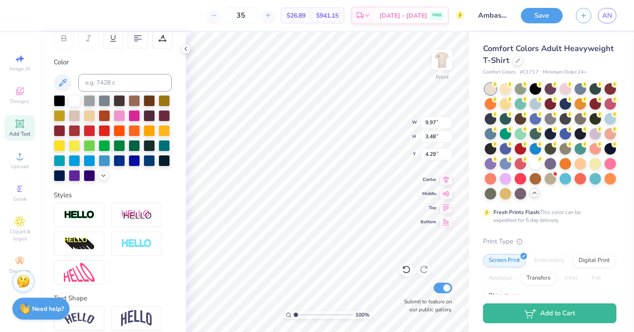
type input "9.96"
type input "3.42"
type input "4.32"
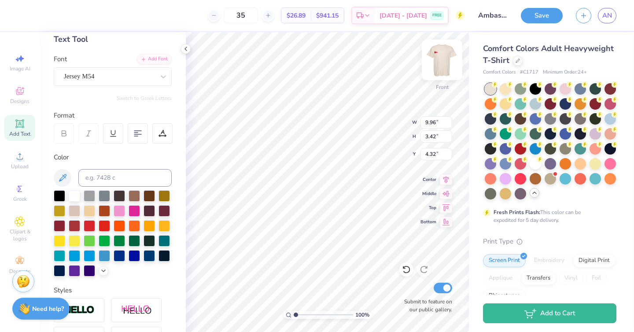
click at [441, 66] on img at bounding box center [442, 59] width 35 height 35
click at [438, 56] on img at bounding box center [442, 59] width 35 height 35
click at [87, 224] on div at bounding box center [89, 224] width 11 height 11
type input "11.02"
type input "3.79"
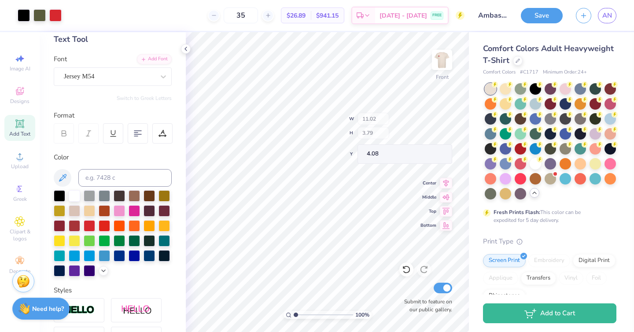
type input "3.84"
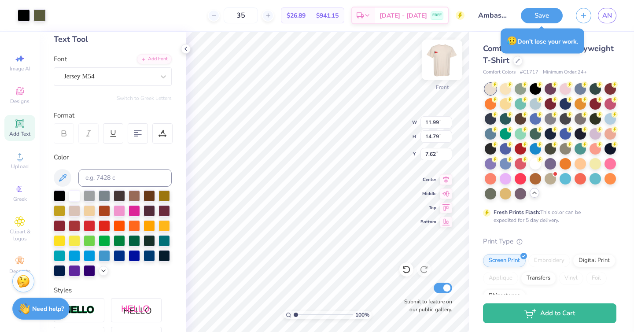
click at [440, 72] on img at bounding box center [442, 59] width 35 height 35
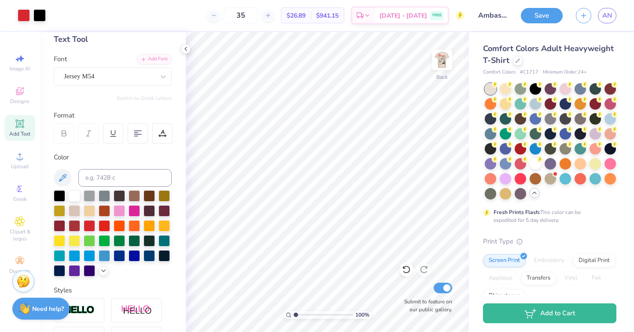
scroll to position [48, 0]
click at [18, 125] on icon at bounding box center [19, 123] width 7 height 7
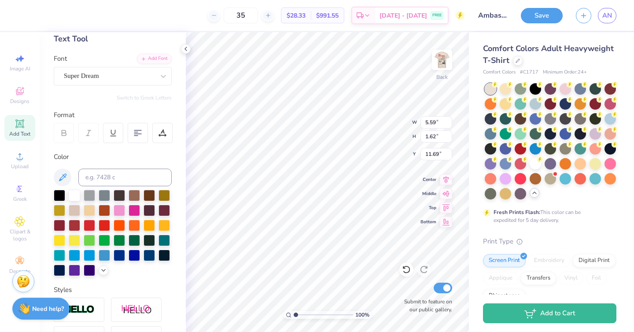
scroll to position [0, 0]
type textarea "CNCH"
click at [107, 78] on div "Super Dream" at bounding box center [109, 76] width 93 height 14
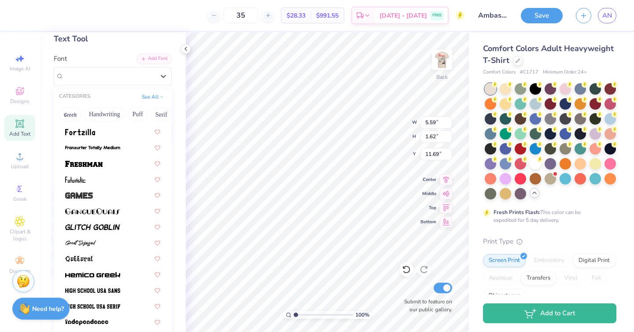
scroll to position [297, 0]
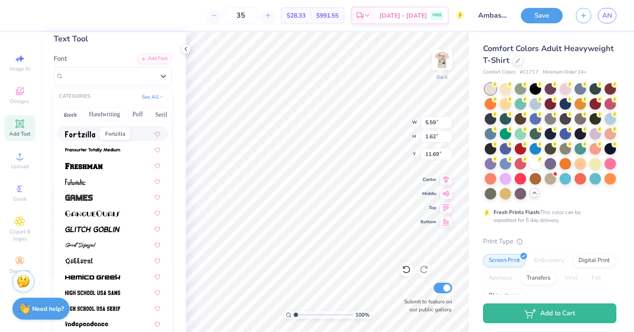
click at [94, 137] on img at bounding box center [80, 134] width 30 height 6
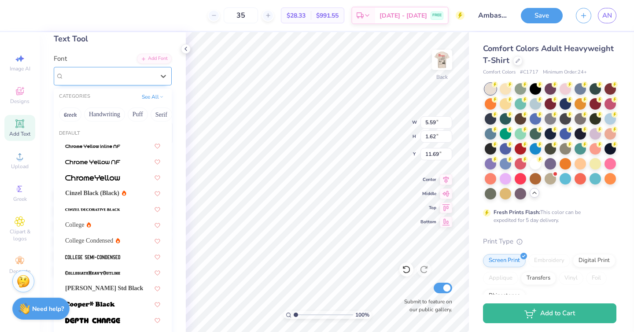
click at [135, 78] on div "Fortzilla" at bounding box center [109, 76] width 93 height 14
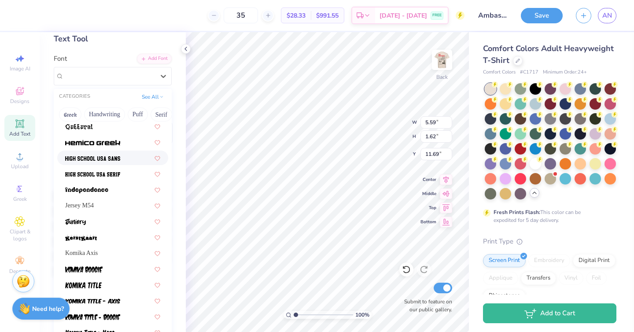
scroll to position [444, 0]
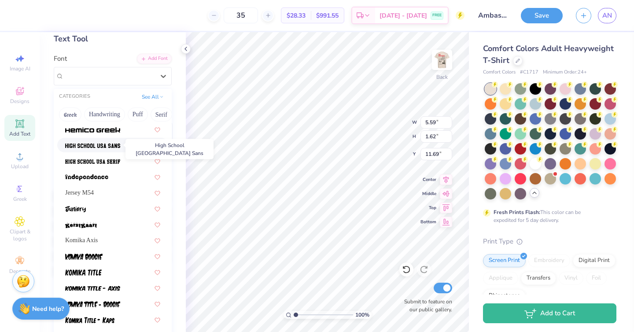
click at [108, 149] on span at bounding box center [92, 145] width 55 height 9
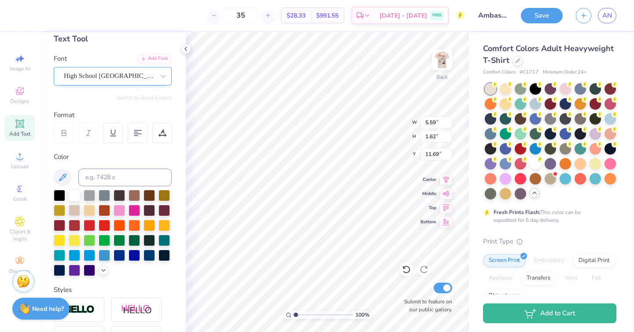
click at [139, 76] on div "High School USA Sans" at bounding box center [109, 76] width 93 height 14
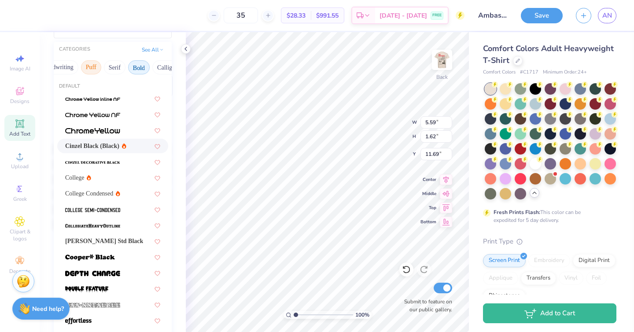
scroll to position [0, 67]
click at [105, 68] on button "Serif" at bounding box center [95, 67] width 22 height 14
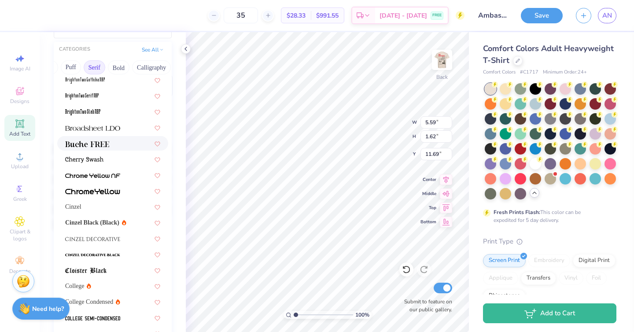
scroll to position [61, 0]
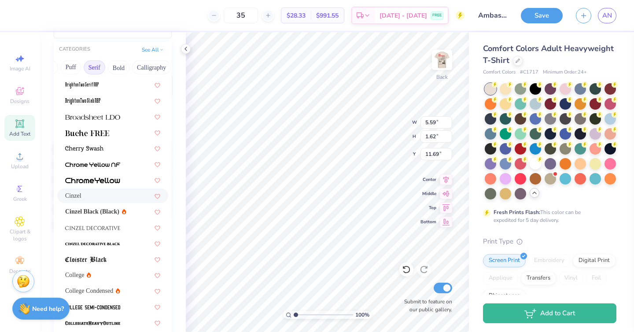
click at [91, 195] on div "Cinzel" at bounding box center [112, 195] width 95 height 9
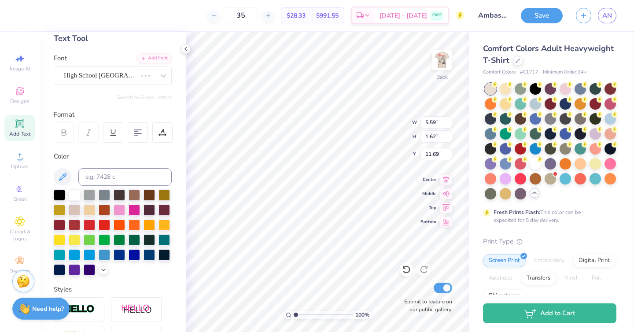
scroll to position [35, 0]
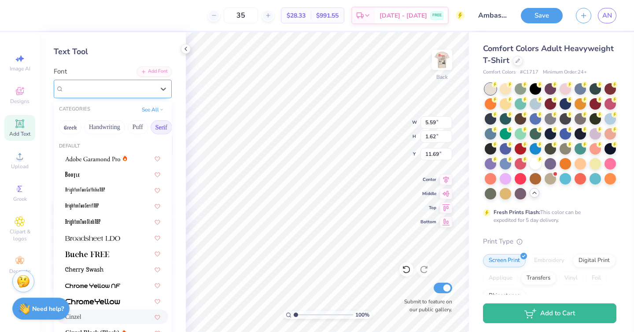
click at [155, 89] on div "Cinzel" at bounding box center [109, 89] width 93 height 14
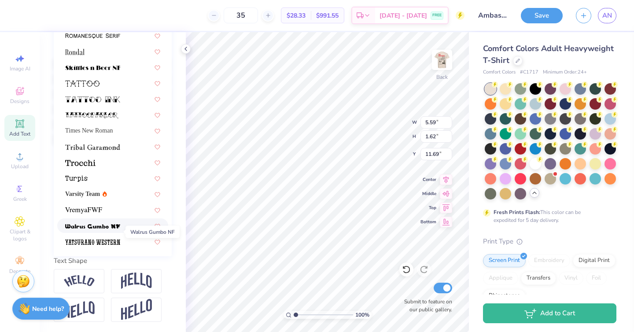
scroll to position [994, 0]
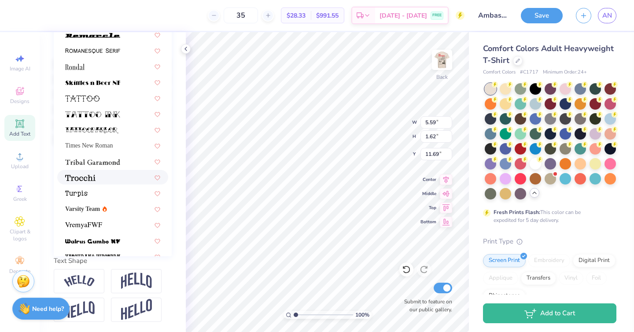
click at [100, 182] on div at bounding box center [112, 177] width 111 height 15
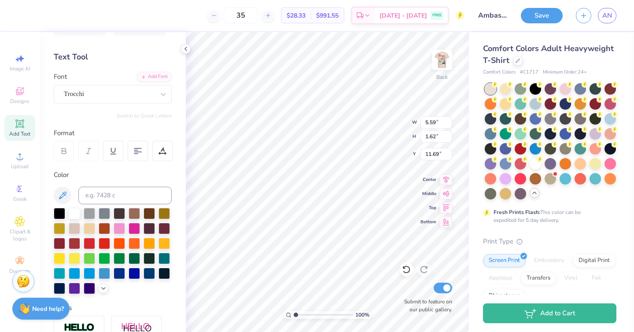
scroll to position [13, 0]
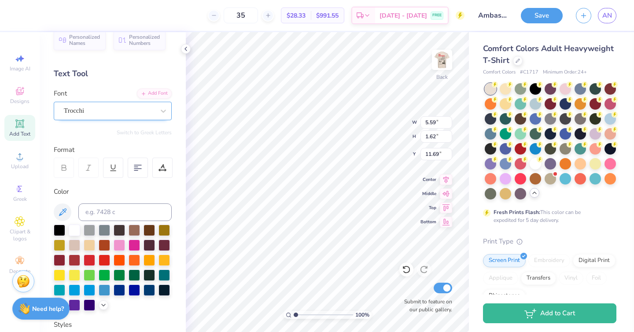
click at [106, 111] on div "Trocchi" at bounding box center [109, 111] width 93 height 14
click at [106, 111] on div "Trocchi" at bounding box center [109, 111] width 91 height 10
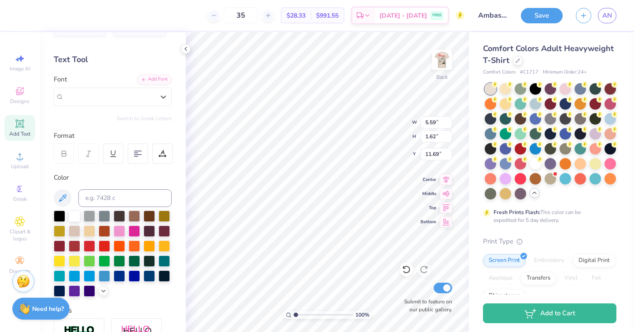
scroll to position [30, 0]
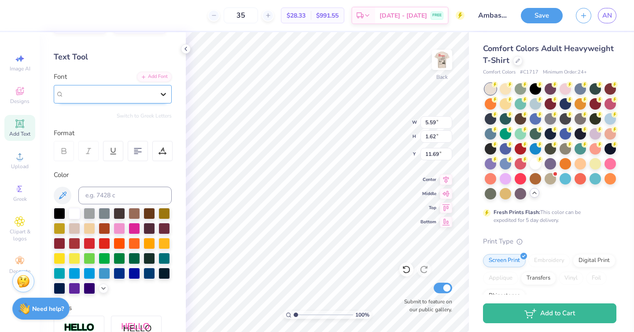
click at [163, 97] on icon at bounding box center [163, 94] width 9 height 9
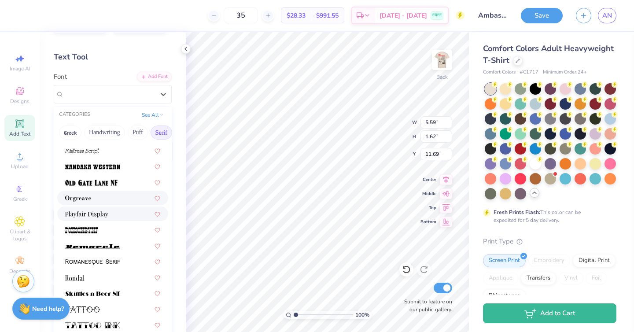
scroll to position [933, 0]
click at [96, 215] on img at bounding box center [86, 214] width 43 height 6
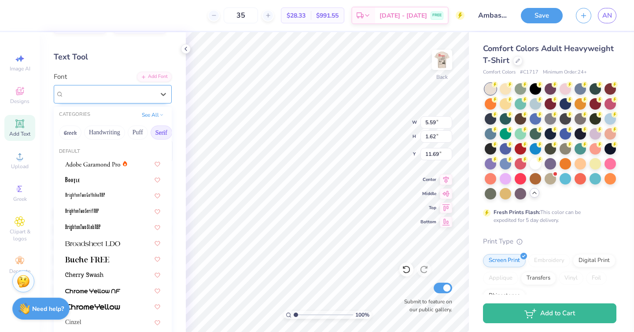
click at [121, 93] on div "Playfair Display" at bounding box center [109, 94] width 93 height 14
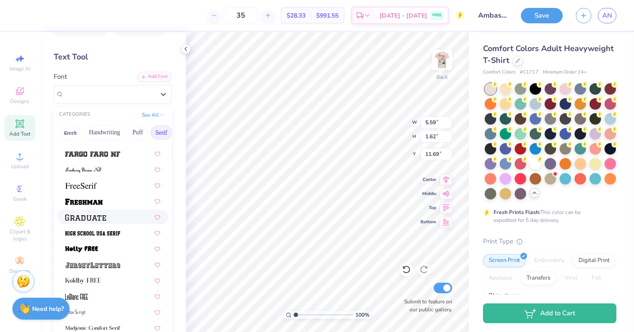
scroll to position [752, 0]
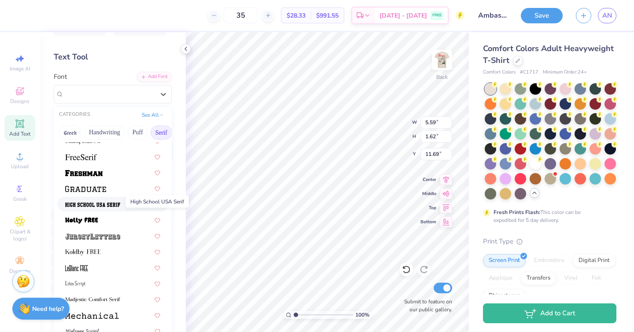
click at [87, 204] on img at bounding box center [92, 205] width 55 height 6
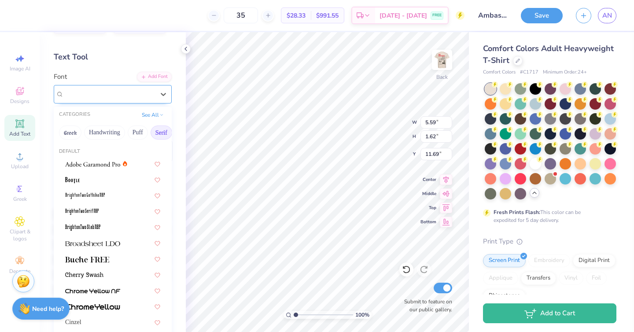
click at [97, 95] on div "High School USA Serif" at bounding box center [109, 94] width 93 height 14
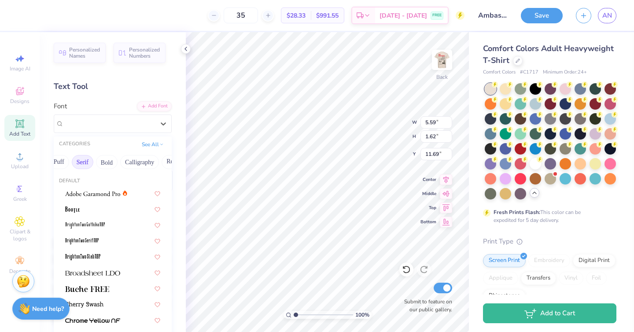
scroll to position [0, 118]
click at [135, 163] on button "Retro" at bounding box center [134, 162] width 23 height 14
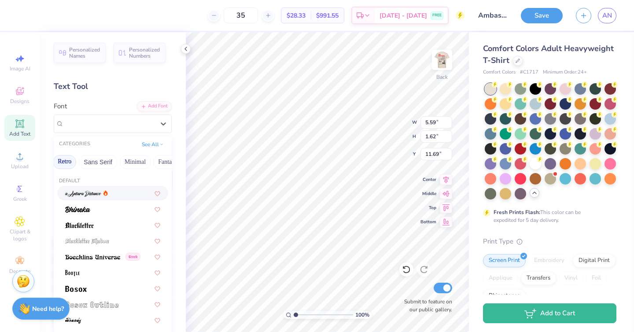
scroll to position [0, 219]
click at [71, 163] on button "Sans Serif" at bounding box center [67, 162] width 38 height 14
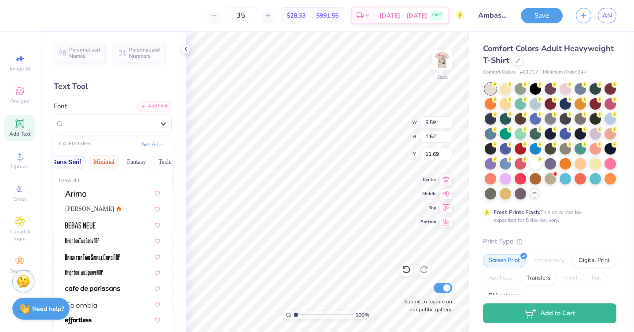
click at [115, 163] on button "Minimal" at bounding box center [104, 162] width 31 height 14
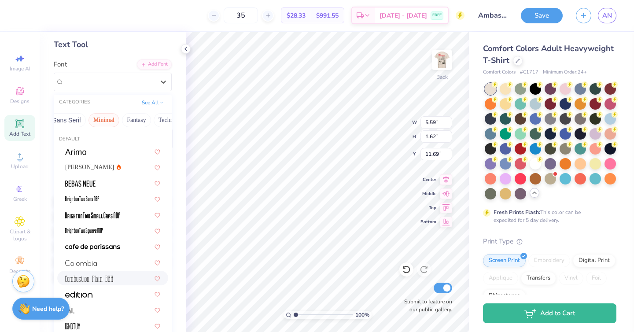
scroll to position [0, 0]
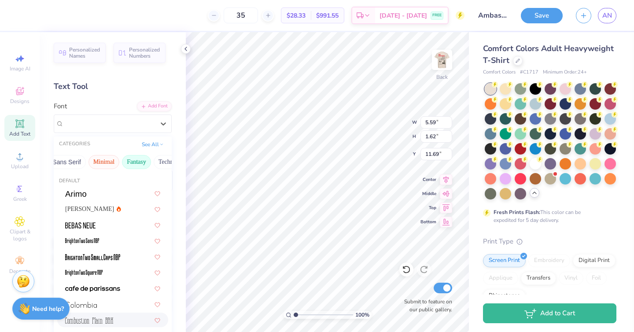
click at [150, 159] on button "Fantasy" at bounding box center [136, 162] width 29 height 14
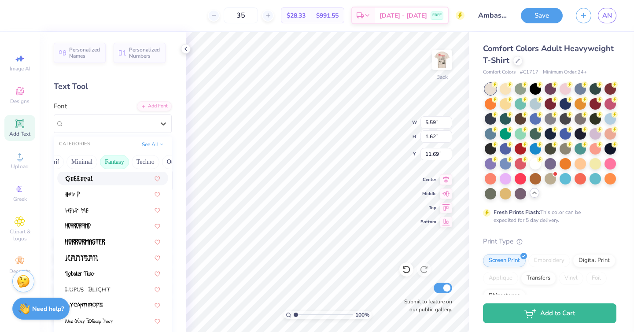
scroll to position [0, 269]
click at [147, 163] on button "Others" at bounding box center [154, 162] width 26 height 14
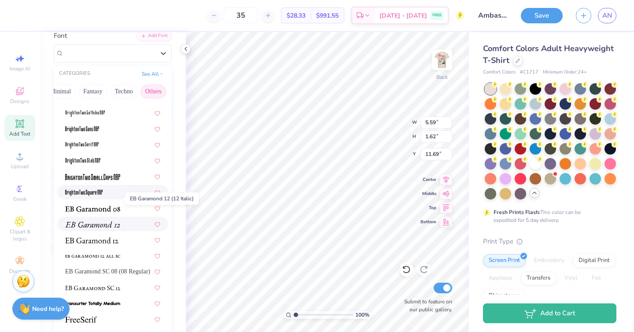
scroll to position [105, 0]
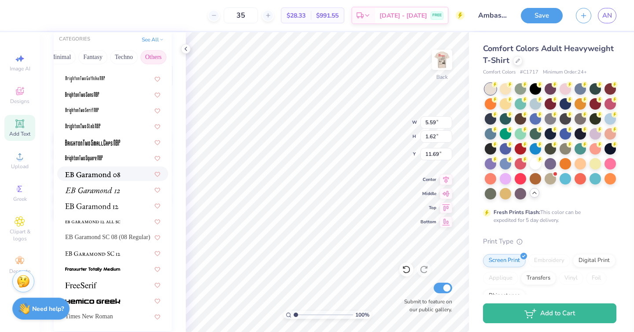
click at [100, 174] on img at bounding box center [92, 174] width 55 height 6
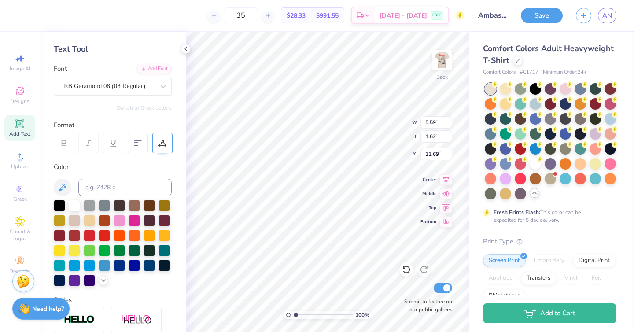
scroll to position [37, 0]
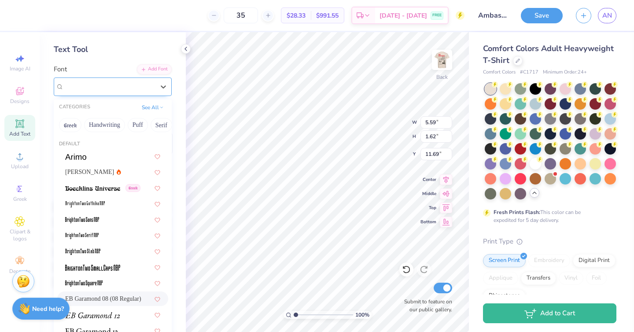
click at [147, 85] on div "EB Garamond 08 (08 Regular)" at bounding box center [109, 87] width 93 height 14
click at [125, 127] on button "Bold" at bounding box center [119, 125] width 22 height 14
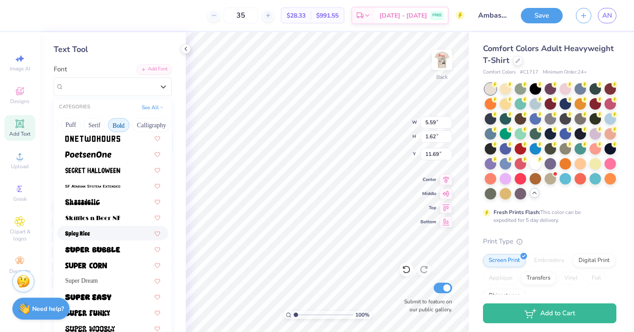
scroll to position [863, 0]
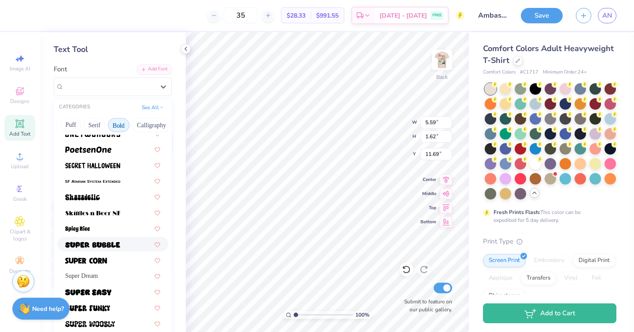
click at [107, 240] on span at bounding box center [92, 244] width 55 height 9
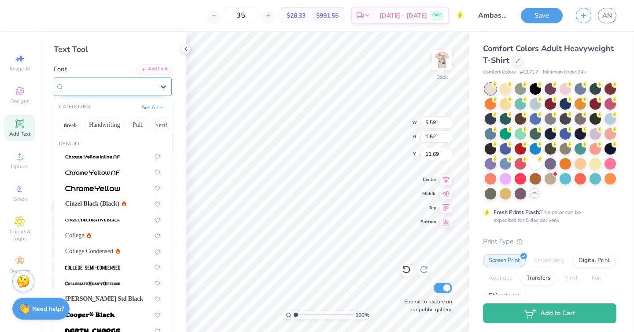
click at [153, 91] on div "Super Bubble" at bounding box center [109, 87] width 93 height 14
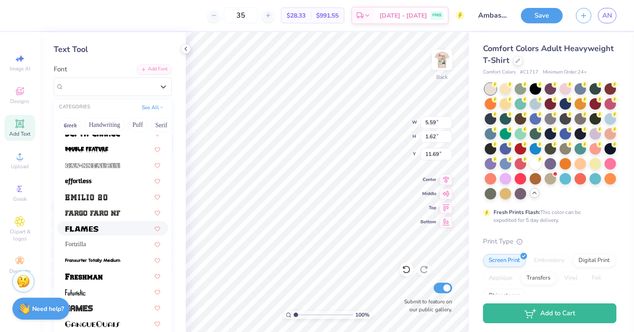
scroll to position [251, 0]
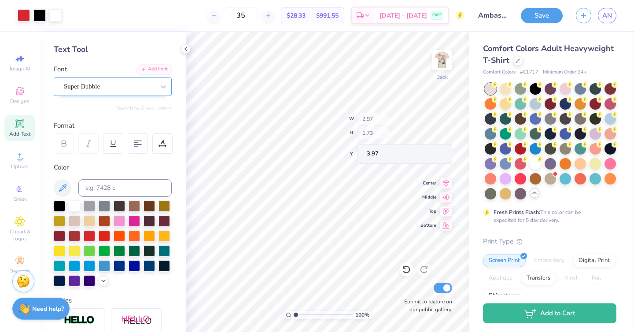
type input "2.97"
type input "1.73"
type input "3.97"
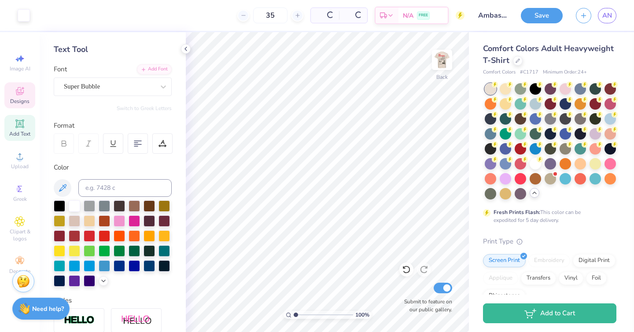
click at [18, 95] on icon at bounding box center [20, 91] width 11 height 11
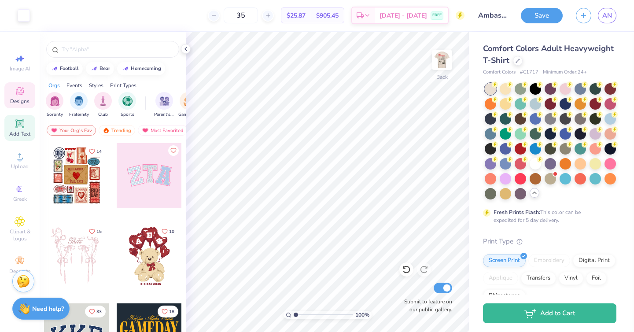
click at [19, 127] on icon at bounding box center [20, 123] width 11 height 11
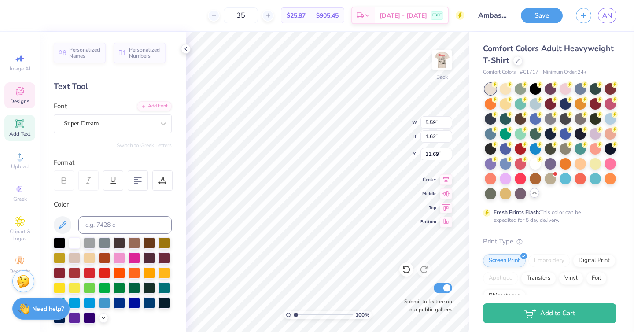
click at [22, 90] on icon at bounding box center [20, 91] width 11 height 11
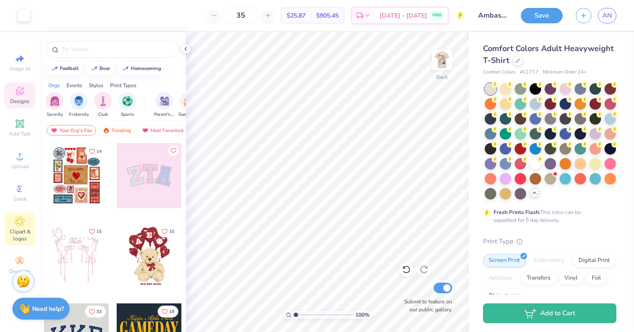
click at [17, 219] on icon at bounding box center [20, 221] width 10 height 11
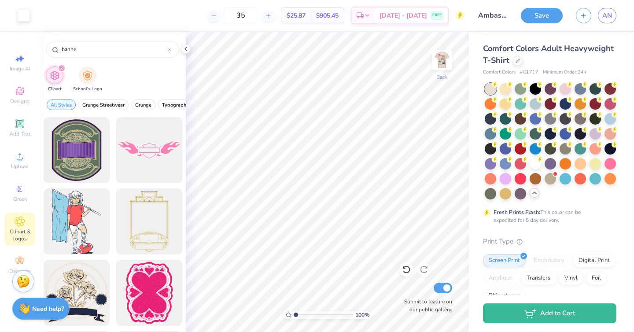
drag, startPoint x: 116, startPoint y: 48, endPoint x: 13, endPoint y: 44, distance: 103.6
click at [13, 44] on div "Art colors 35 $25.87 Per Item $905.45 Total Est. Delivery Sep 13 - 16 FREE Desi…" at bounding box center [317, 166] width 634 height 332
type input "pineapple"
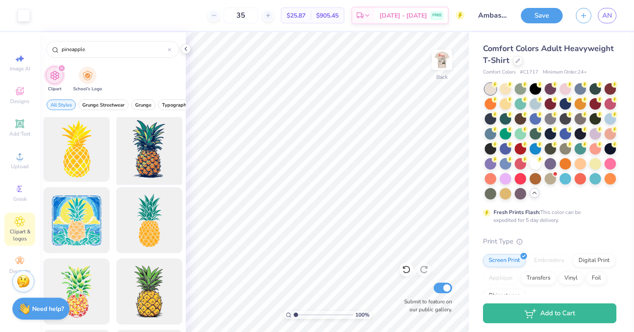
scroll to position [99, 0]
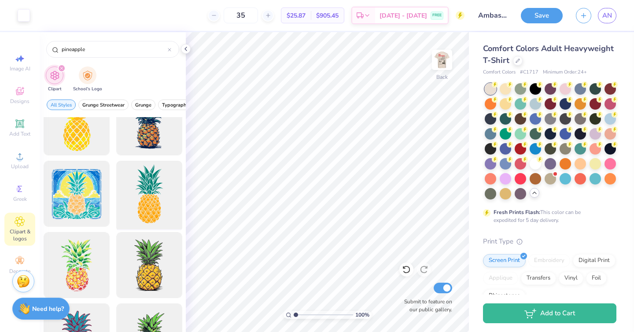
click at [154, 193] on div at bounding box center [149, 194] width 73 height 73
click at [149, 186] on div at bounding box center [149, 194] width 73 height 73
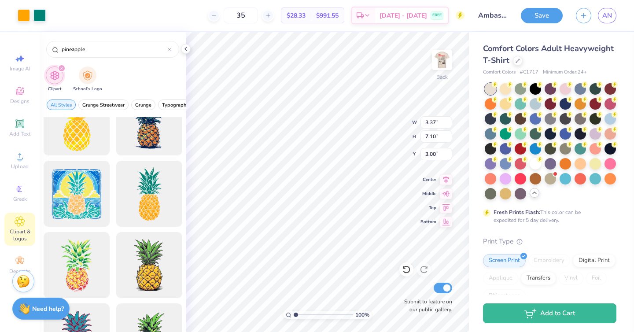
type input "3.37"
type input "7.10"
type input "8.54"
type input "18.00"
type input "0.50"
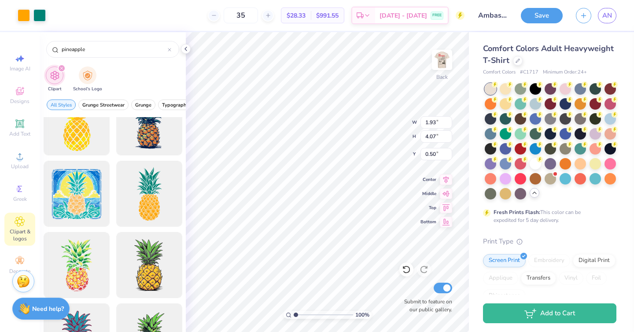
type input "1.93"
type input "4.07"
type input "2.25"
click at [22, 18] on div at bounding box center [24, 14] width 12 height 12
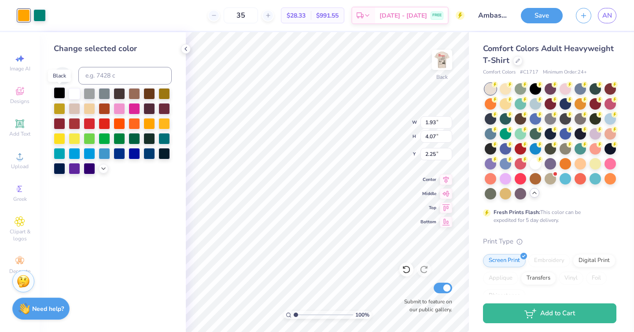
click at [59, 96] on div at bounding box center [59, 92] width 11 height 11
click at [42, 13] on div at bounding box center [39, 14] width 12 height 12
click at [74, 91] on div at bounding box center [74, 92] width 11 height 11
click at [115, 136] on div at bounding box center [119, 137] width 11 height 11
click at [26, 13] on div at bounding box center [24, 14] width 12 height 12
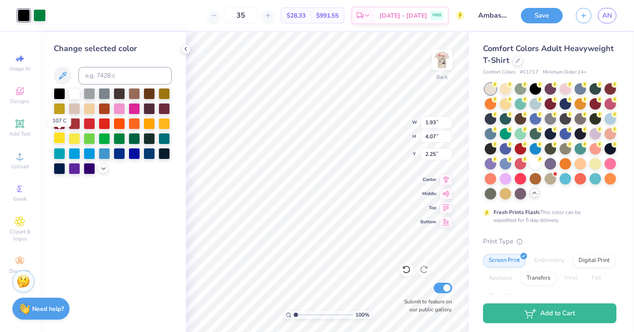
click at [57, 137] on div at bounding box center [59, 137] width 11 height 11
click at [148, 128] on div at bounding box center [149, 122] width 11 height 11
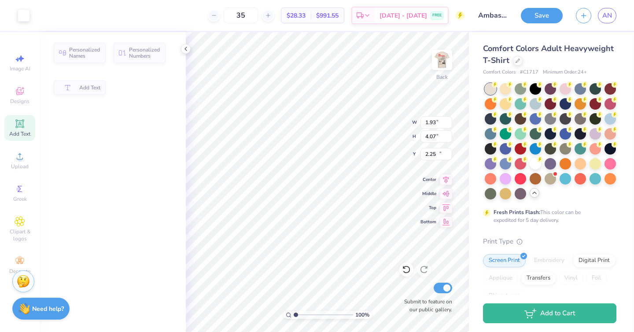
type input "6.63"
type input "1.89"
type input "11.55"
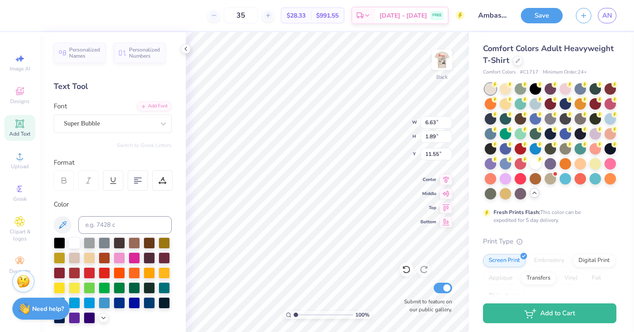
scroll to position [1, 0]
type textarea "C N C H"
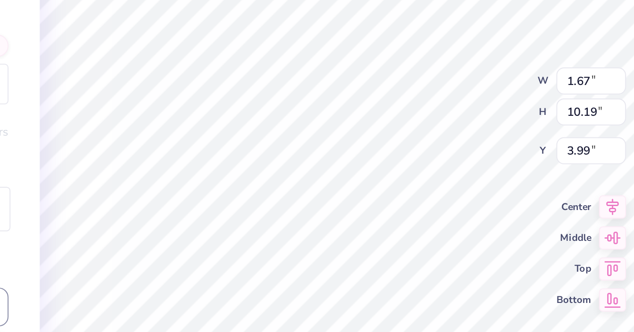
type input "3.99"
type input "1.06"
type input "6.45"
type input "7.73"
type input "0.52"
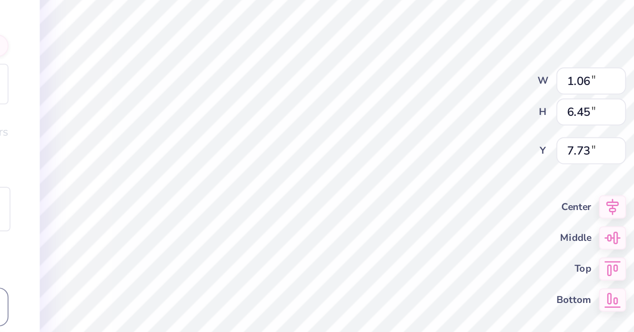
type input "3.19"
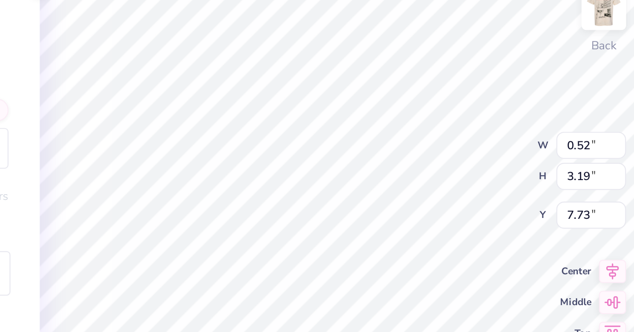
type input "3.00"
type input "1.93"
type input "4.07"
type input "2.25"
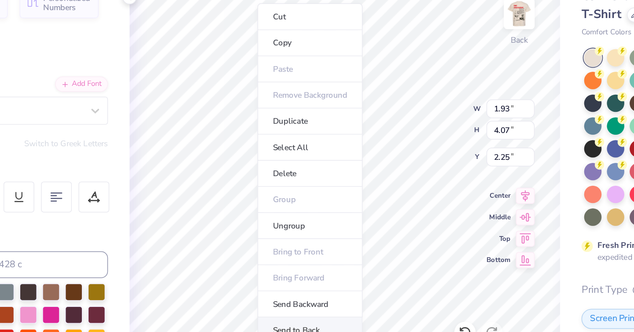
click at [300, 265] on li "Send to Back" at bounding box center [304, 268] width 69 height 17
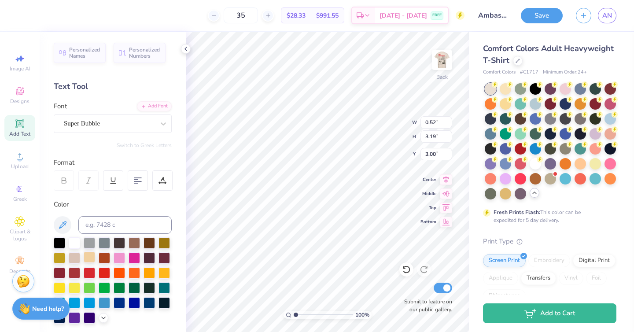
click at [90, 258] on div at bounding box center [89, 257] width 11 height 11
click at [76, 261] on div at bounding box center [74, 257] width 11 height 11
click at [73, 244] on div at bounding box center [74, 242] width 11 height 11
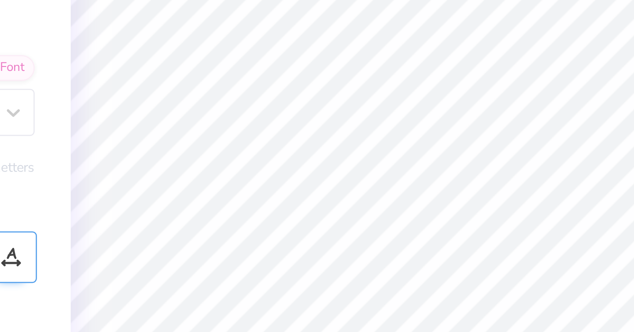
type input "2.18"
type input "4.59"
type input "2.06"
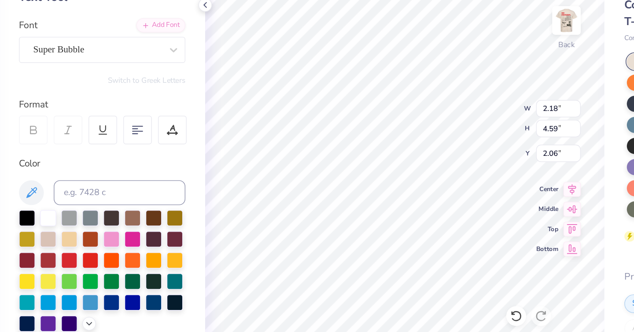
scroll to position [0, 0]
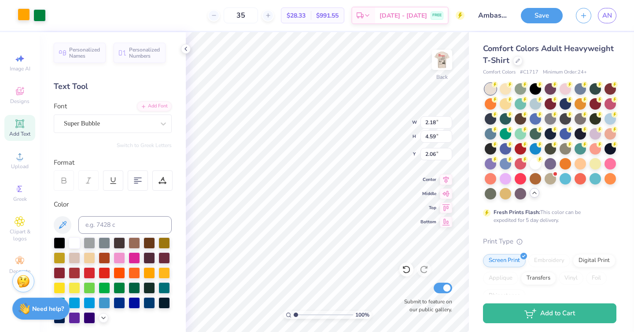
click at [23, 18] on div at bounding box center [24, 14] width 12 height 12
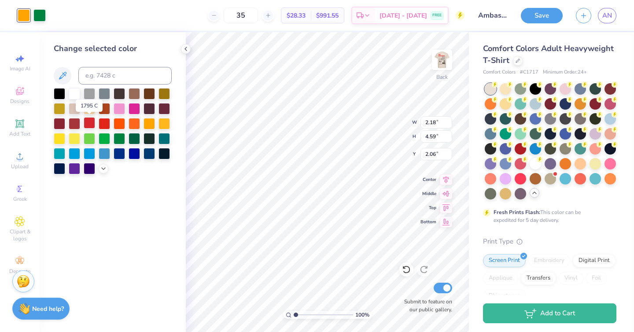
click at [92, 125] on div at bounding box center [89, 122] width 11 height 11
click at [104, 124] on div at bounding box center [104, 122] width 11 height 11
click at [94, 124] on div at bounding box center [89, 122] width 11 height 11
click at [43, 17] on div at bounding box center [39, 14] width 12 height 12
click at [88, 122] on div at bounding box center [89, 122] width 11 height 11
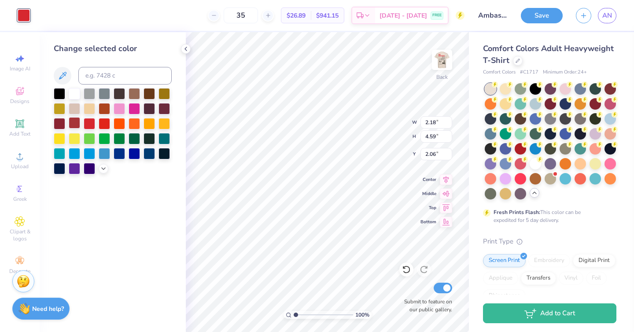
click at [77, 123] on div at bounding box center [74, 122] width 11 height 11
click at [62, 123] on div at bounding box center [59, 122] width 11 height 11
click at [104, 125] on div at bounding box center [104, 122] width 11 height 11
click at [104, 108] on div at bounding box center [104, 107] width 11 height 11
click at [164, 109] on div at bounding box center [164, 107] width 11 height 11
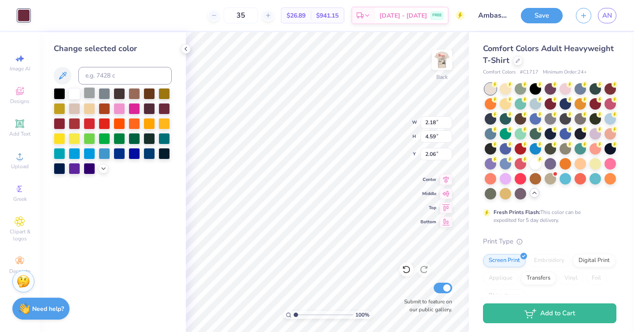
click at [92, 93] on div at bounding box center [89, 92] width 11 height 11
click at [61, 94] on div at bounding box center [59, 92] width 11 height 11
click at [76, 124] on div at bounding box center [74, 122] width 11 height 11
click at [80, 124] on div at bounding box center [74, 122] width 11 height 11
click at [93, 127] on div at bounding box center [89, 122] width 11 height 11
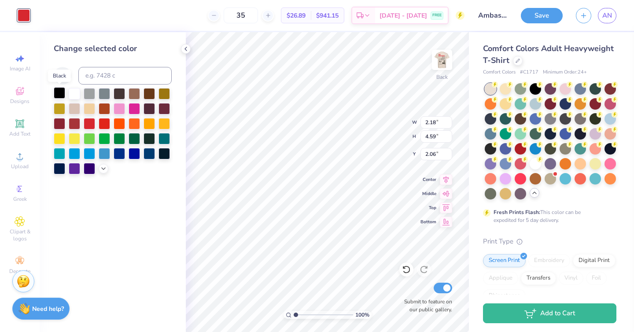
click at [63, 92] on div at bounding box center [59, 92] width 11 height 11
type input "0.52"
type input "3.19"
type input "3.00"
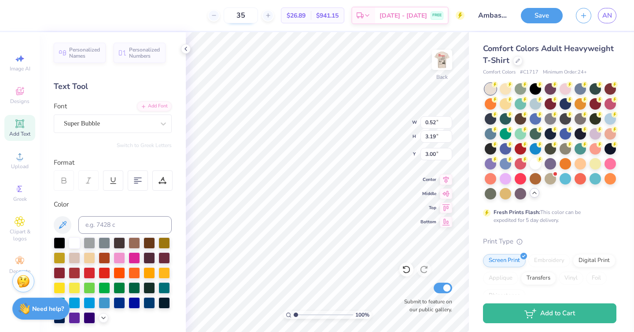
click at [258, 14] on input "35" at bounding box center [241, 15] width 34 height 16
click at [271, 15] on icon at bounding box center [268, 15] width 6 height 6
click at [220, 16] on div at bounding box center [214, 16] width 12 height 12
type input "35"
click at [442, 64] on img at bounding box center [442, 59] width 35 height 35
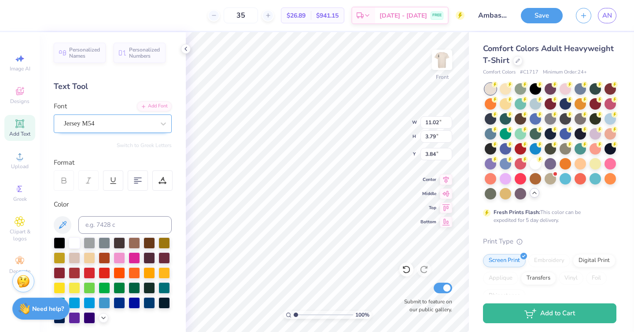
click at [137, 122] on div "Jersey M54" at bounding box center [109, 124] width 93 height 14
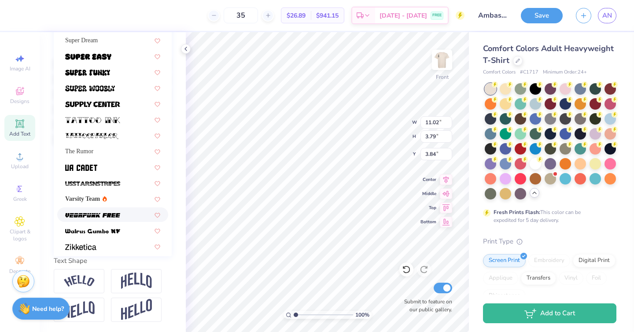
scroll to position [955, 0]
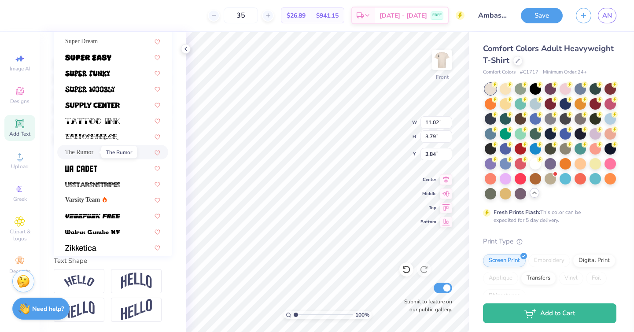
drag, startPoint x: 94, startPoint y: 151, endPoint x: 100, endPoint y: 105, distance: 46.2
click at [93, 151] on span "The Rumor" at bounding box center [79, 152] width 28 height 9
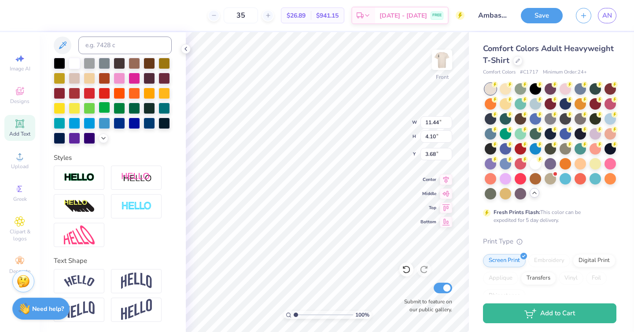
type input "11.44"
type input "4.10"
type input "3.68"
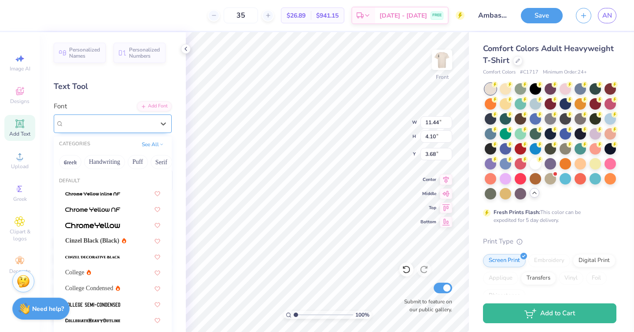
click at [137, 122] on div "The Rumor" at bounding box center [109, 124] width 93 height 14
click at [110, 163] on button "Techno" at bounding box center [124, 162] width 28 height 14
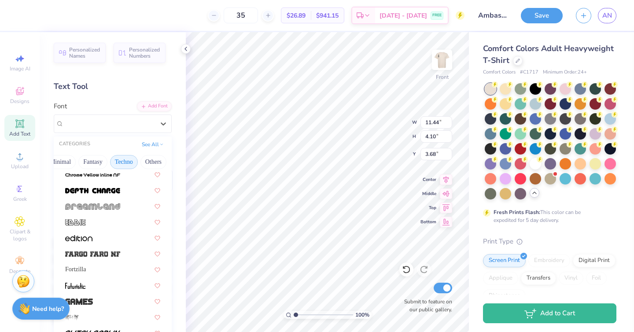
scroll to position [152, 0]
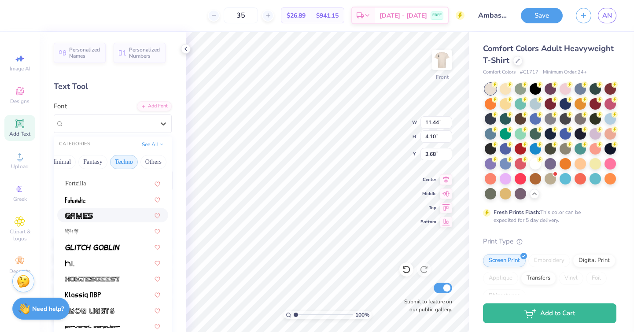
scroll to position [4, 0]
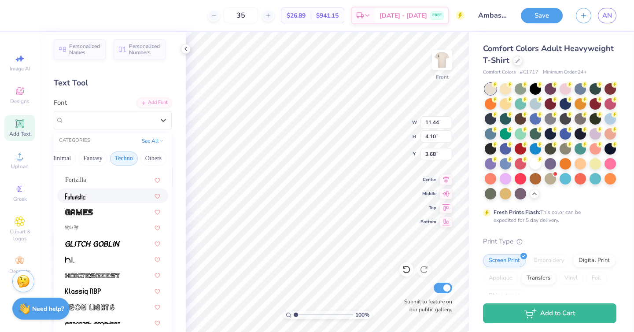
click at [98, 198] on div at bounding box center [112, 195] width 95 height 9
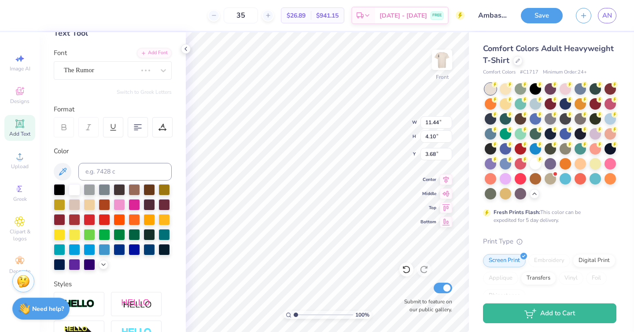
scroll to position [59, 0]
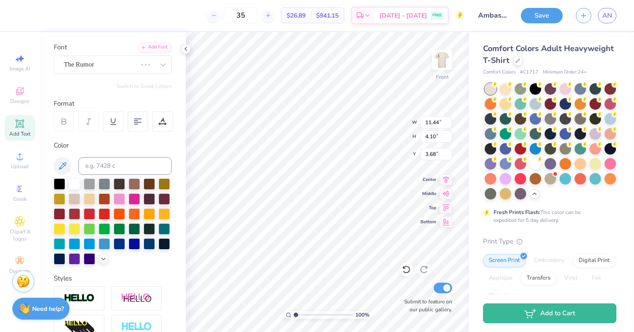
click at [144, 130] on div "Personalized Names Personalized Numbers Text Tool Add Font Font The Rumor Switc…" at bounding box center [113, 182] width 146 height 300
type input "12.25"
type input "4.26"
type input "3.60"
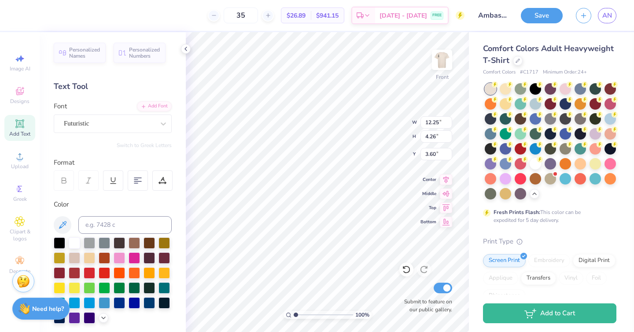
click at [160, 122] on icon at bounding box center [163, 123] width 9 height 9
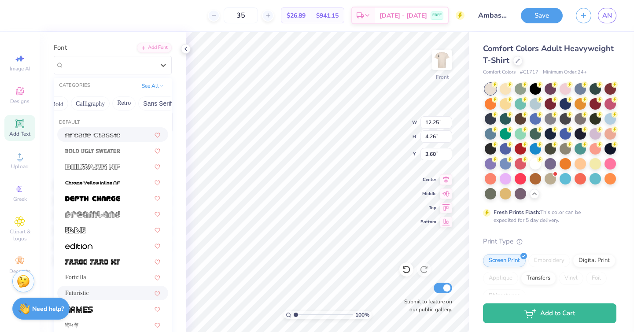
scroll to position [0, 144]
click at [88, 103] on button "Calligraphy" at bounding box center [74, 103] width 39 height 14
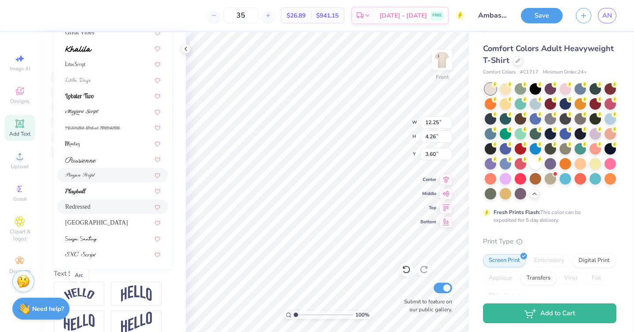
scroll to position [169, 0]
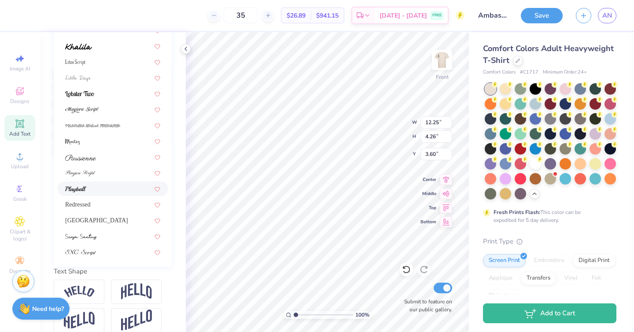
click at [89, 191] on div at bounding box center [112, 188] width 95 height 9
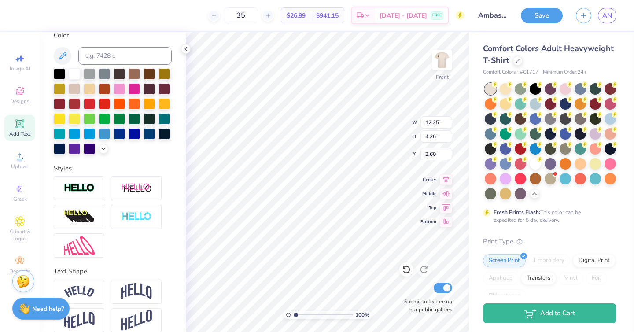
click at [129, 120] on div at bounding box center [134, 118] width 11 height 11
click at [162, 123] on div at bounding box center [164, 118] width 11 height 11
type input "14.53"
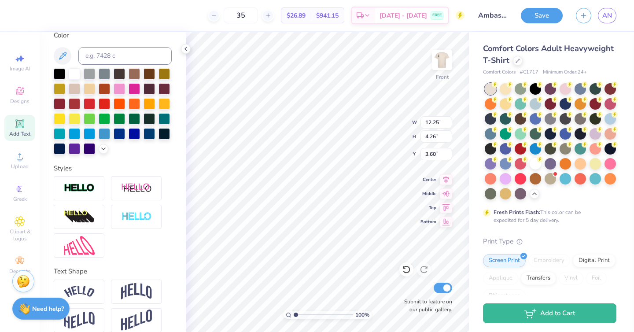
type input "3.73"
type input "3.87"
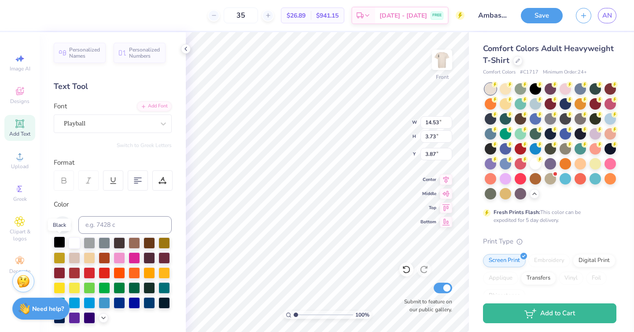
click at [61, 243] on div at bounding box center [59, 242] width 11 height 11
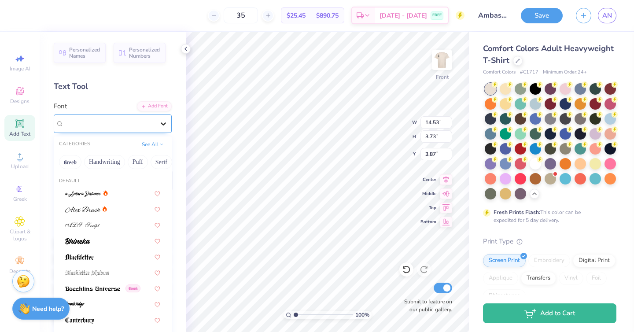
click at [166, 126] on icon at bounding box center [163, 123] width 9 height 9
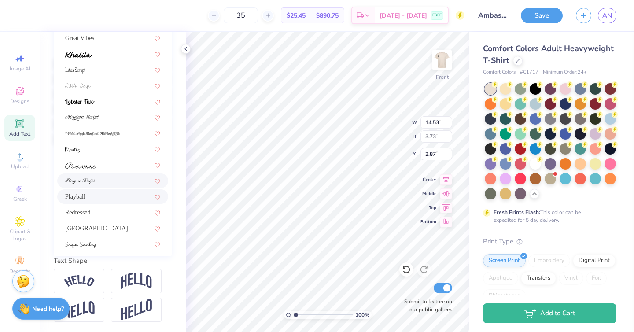
scroll to position [181, 0]
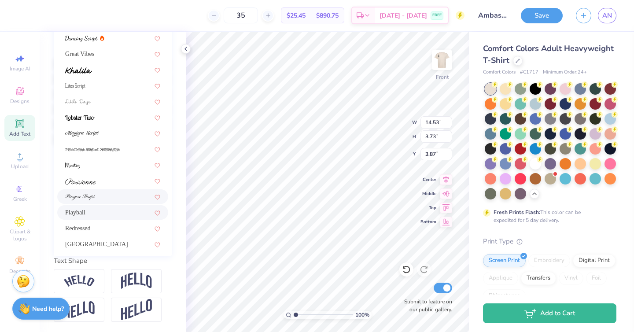
click at [139, 154] on div at bounding box center [112, 149] width 111 height 15
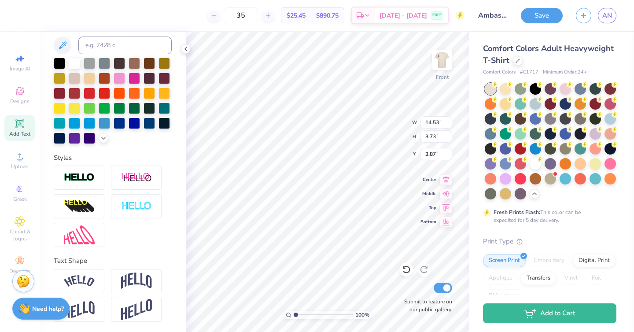
type input "3.45"
type input "4.01"
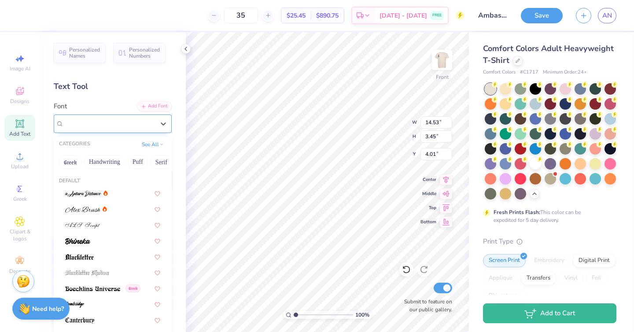
click at [136, 118] on span "Mistress Script - Alternates" at bounding box center [100, 123] width 72 height 10
click at [159, 140] on button "See All" at bounding box center [152, 143] width 27 height 9
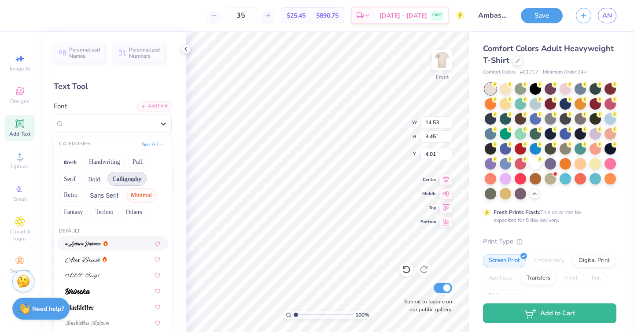
click at [136, 195] on button "Minimal" at bounding box center [141, 196] width 31 height 14
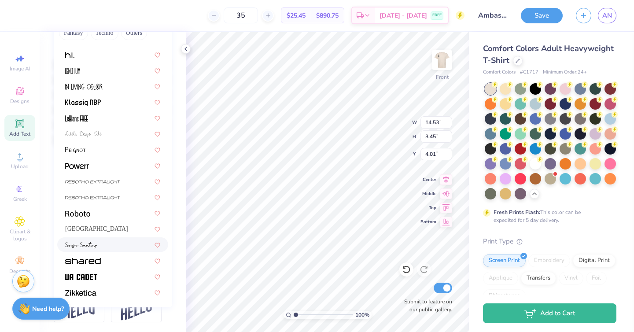
scroll to position [180, 0]
click at [85, 217] on div at bounding box center [112, 212] width 111 height 15
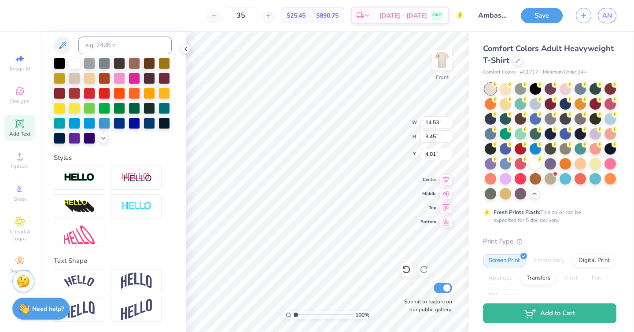
type input "11.58"
type input "3.13"
type input "4.17"
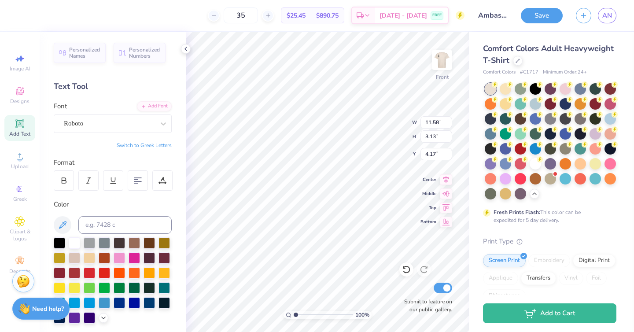
scroll to position [0, 0]
type textarea "AMBASSADORS"
click at [440, 63] on img at bounding box center [442, 59] width 35 height 35
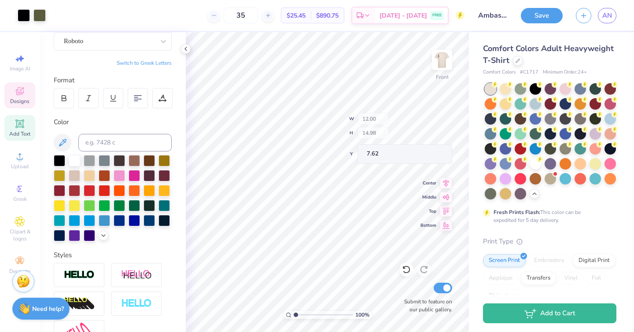
type input "6.70"
click at [19, 87] on icon at bounding box center [20, 91] width 8 height 8
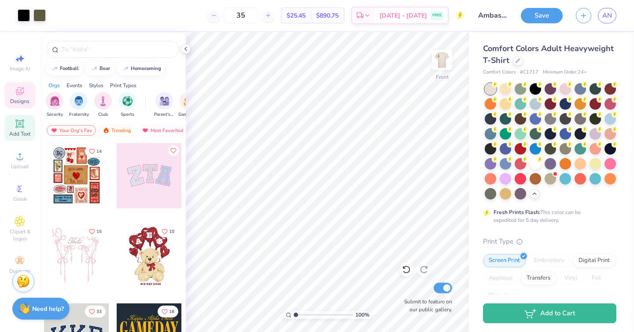
click at [17, 126] on icon at bounding box center [19, 123] width 7 height 7
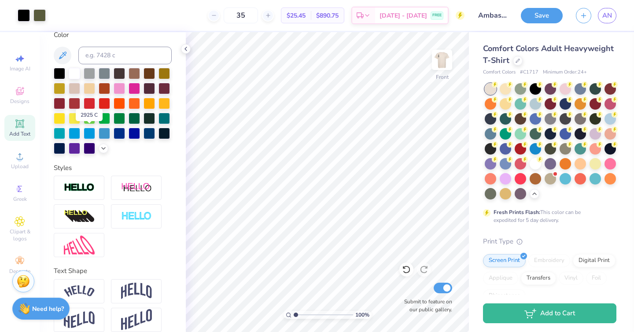
scroll to position [0, 0]
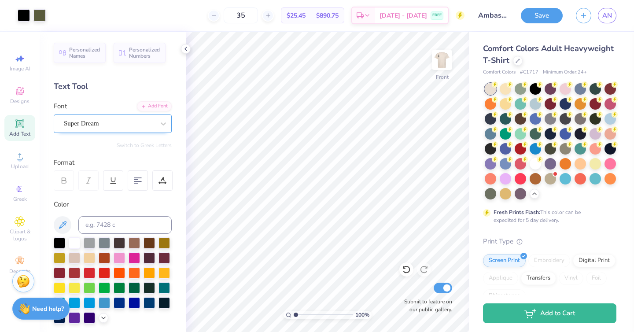
click at [127, 121] on div "Super Dream" at bounding box center [109, 124] width 93 height 14
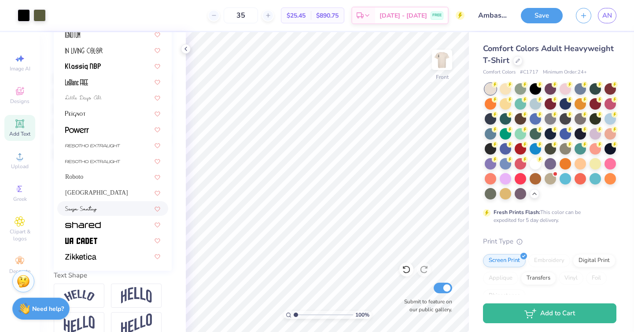
scroll to position [168, 0]
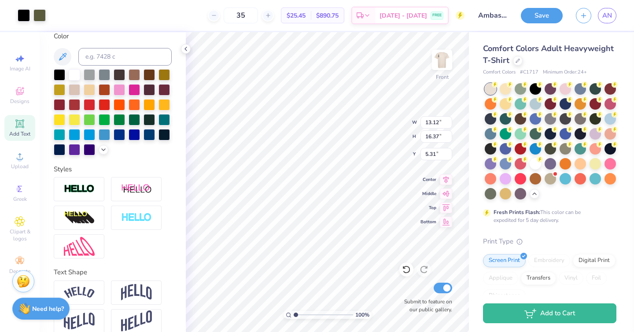
type input "13.12"
type input "16.37"
type input "5.04"
click at [185, 49] on polyline at bounding box center [186, 49] width 2 height 4
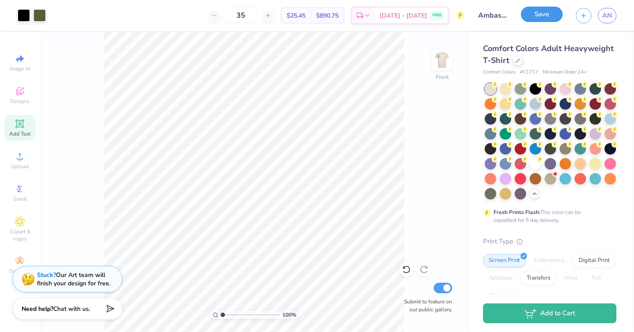
click at [545, 11] on button "Save" at bounding box center [542, 14] width 42 height 15
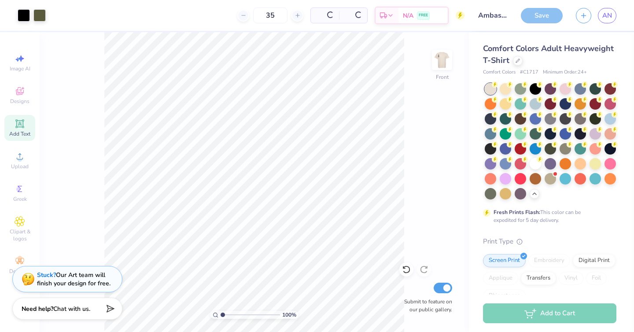
click at [529, 20] on div "Save" at bounding box center [542, 15] width 42 height 15
click at [550, 20] on div "Save" at bounding box center [542, 15] width 42 height 15
click at [540, 14] on div "Save" at bounding box center [542, 15] width 42 height 15
click at [546, 14] on div "Save" at bounding box center [542, 15] width 42 height 15
click at [524, 16] on div "Save" at bounding box center [542, 15] width 42 height 15
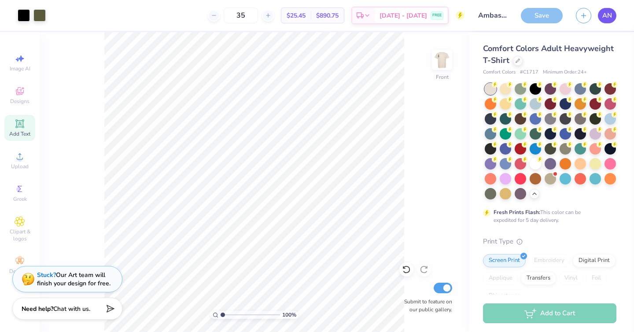
click at [607, 16] on span "AN" at bounding box center [608, 16] width 10 height 10
click at [525, 21] on div "Save" at bounding box center [542, 15] width 42 height 15
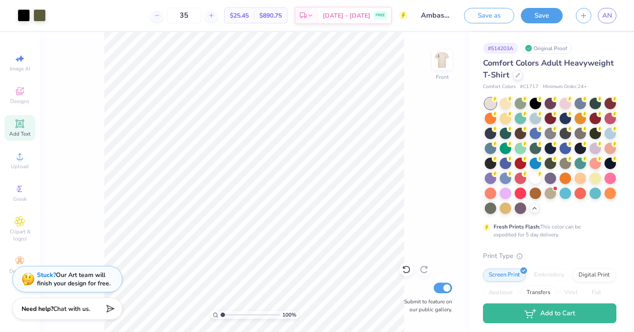
type textarea "x"
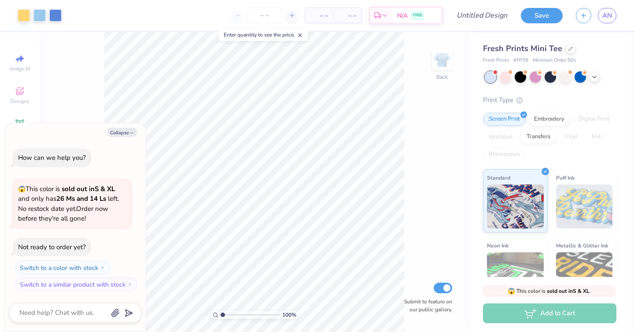
click at [500, 59] on span "Fresh Prints" at bounding box center [496, 60] width 26 height 7
click at [569, 50] on icon at bounding box center [571, 48] width 4 height 4
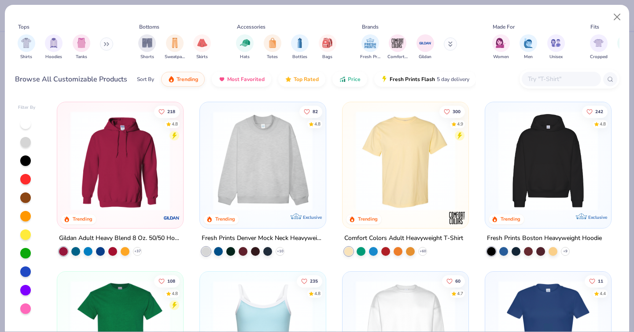
type textarea "x"
click at [541, 81] on input "text" at bounding box center [561, 79] width 68 height 10
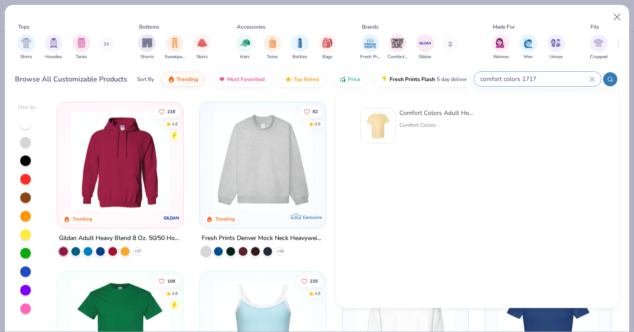
type input "comfort colors 1717"
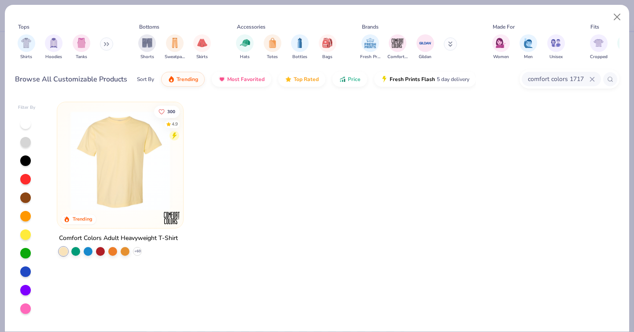
click at [130, 150] on img at bounding box center [120, 161] width 108 height 100
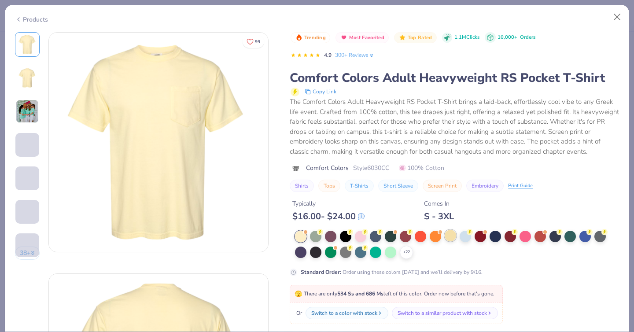
click at [452, 239] on div at bounding box center [450, 235] width 11 height 11
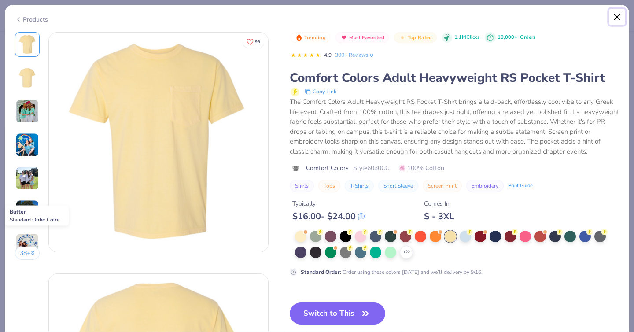
click at [616, 17] on button "Close" at bounding box center [617, 17] width 17 height 17
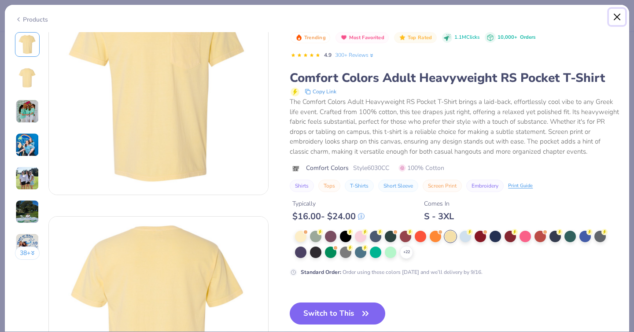
click at [615, 21] on button "Close" at bounding box center [617, 17] width 17 height 17
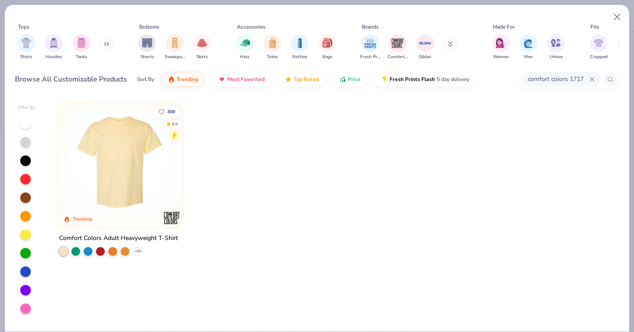
click at [611, 81] on icon at bounding box center [610, 79] width 6 height 6
click at [165, 156] on img at bounding box center [120, 161] width 108 height 100
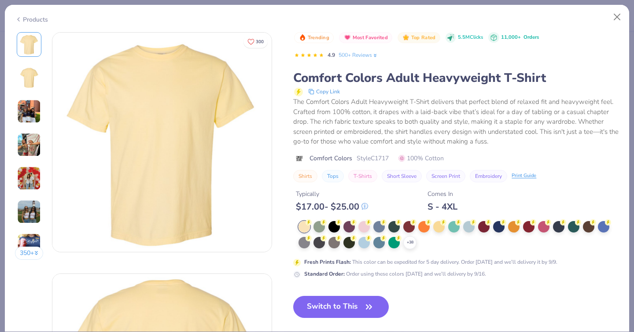
click at [310, 226] on div at bounding box center [304, 226] width 11 height 11
click at [309, 226] on div at bounding box center [304, 226] width 11 height 11
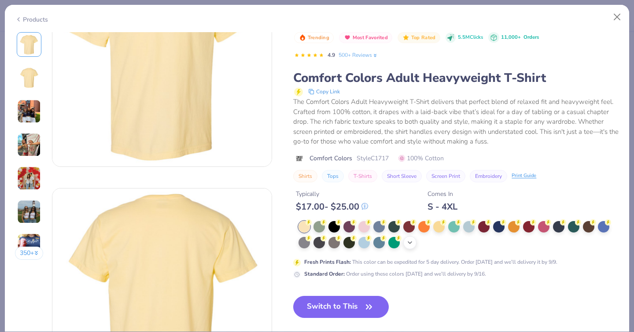
click at [409, 243] on icon at bounding box center [410, 242] width 7 height 7
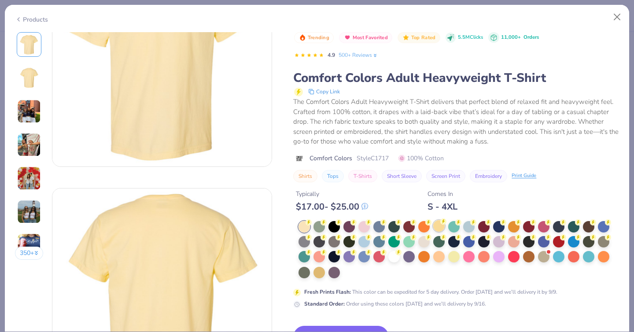
scroll to position [96, 0]
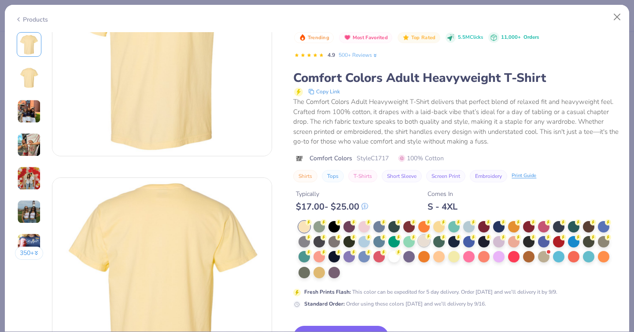
click at [425, 239] on div at bounding box center [423, 240] width 11 height 11
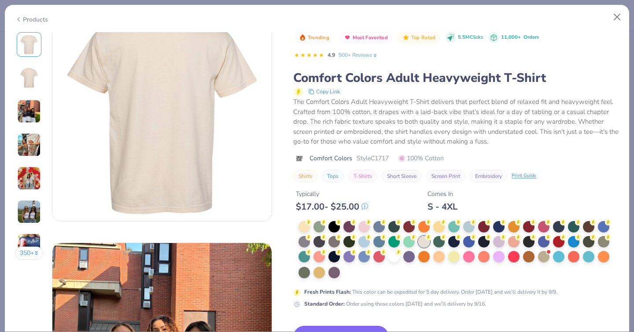
scroll to position [576, 0]
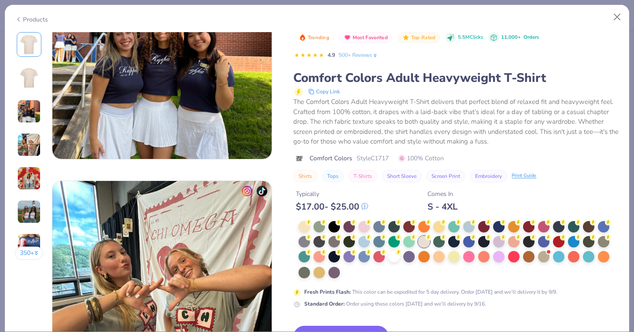
click at [321, 328] on button "Switch to This" at bounding box center [341, 337] width 96 height 22
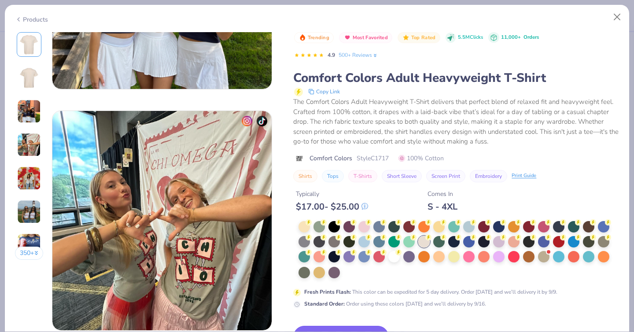
click at [317, 326] on button "Switch to This" at bounding box center [341, 337] width 96 height 22
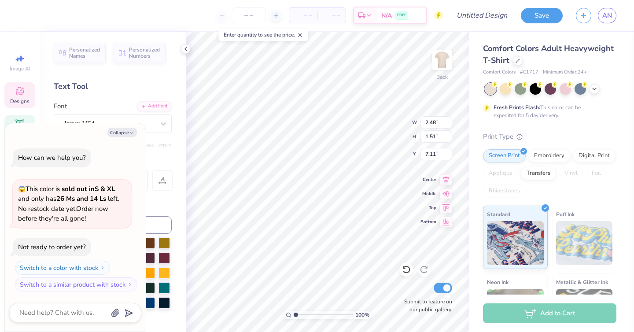
type textarea "x"
type input "7.22"
type textarea "x"
type textarea "AEAPHI"
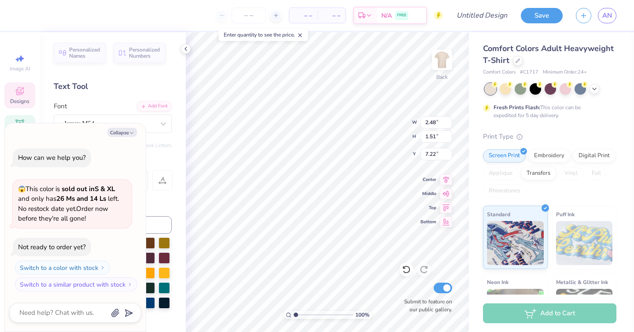
type textarea "x"
type textarea "AEAmPHI"
type textarea "x"
type textarea "AEAm\PHI"
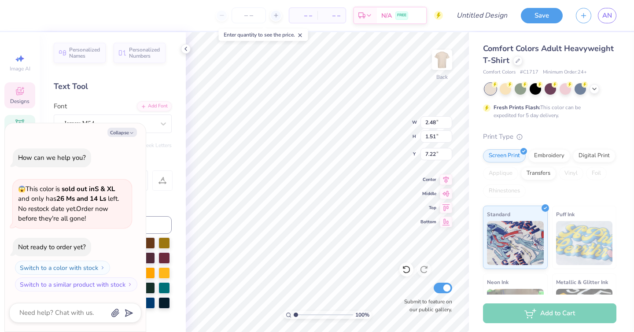
type textarea "x"
type textarea "AEAm\\PHI"
type textarea "x"
type textarea "\"
type textarea "x"
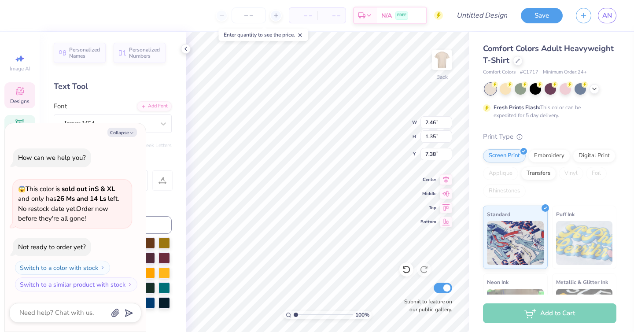
type textarea "\A"
type textarea "x"
type textarea "\"
type textarea "x"
click at [185, 50] on icon at bounding box center [185, 48] width 7 height 7
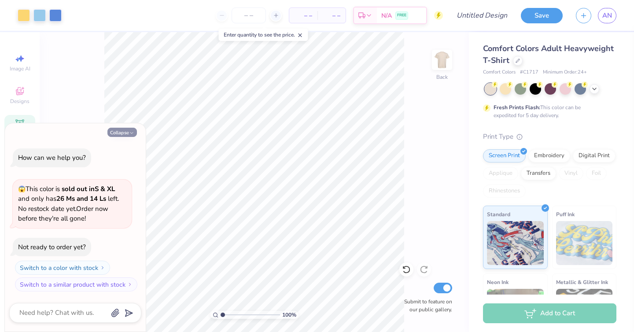
click at [124, 134] on button "Collapse" at bounding box center [122, 132] width 30 height 9
type textarea "x"
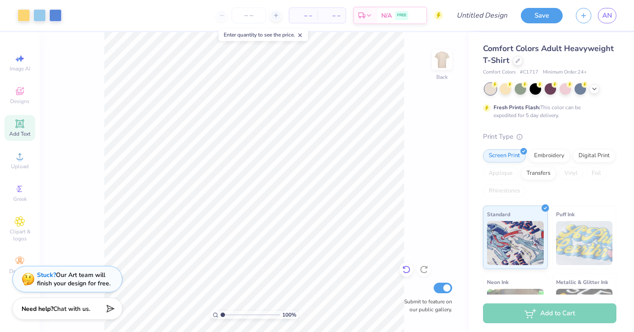
click at [410, 270] on icon at bounding box center [406, 270] width 7 height 8
click at [409, 269] on icon at bounding box center [406, 270] width 7 height 8
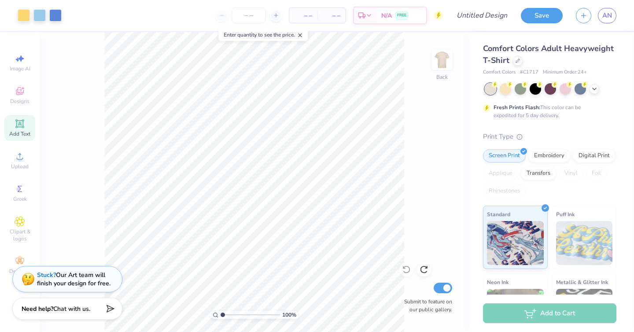
click at [409, 269] on div "100 % Back Submit to feature on our public gallery." at bounding box center [254, 182] width 429 height 300
